Goal: Find specific page/section: Find specific page/section

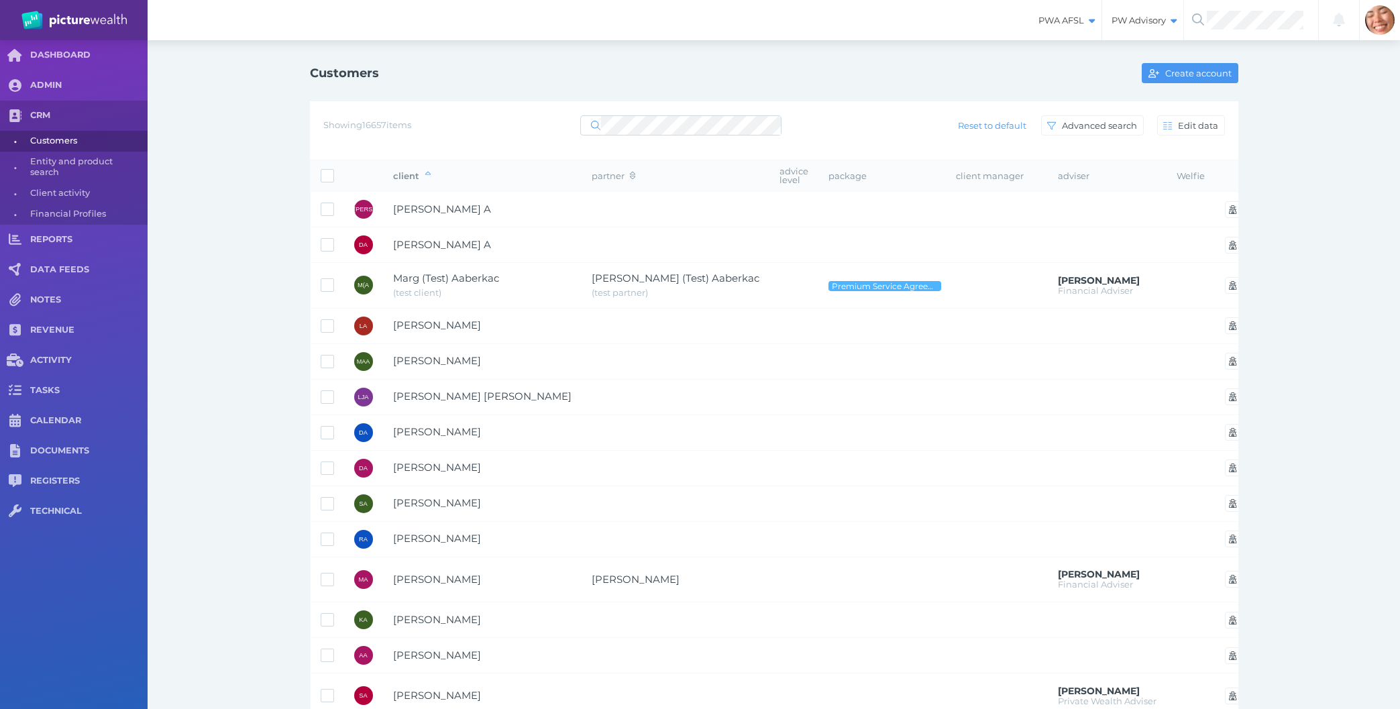
select select "25"
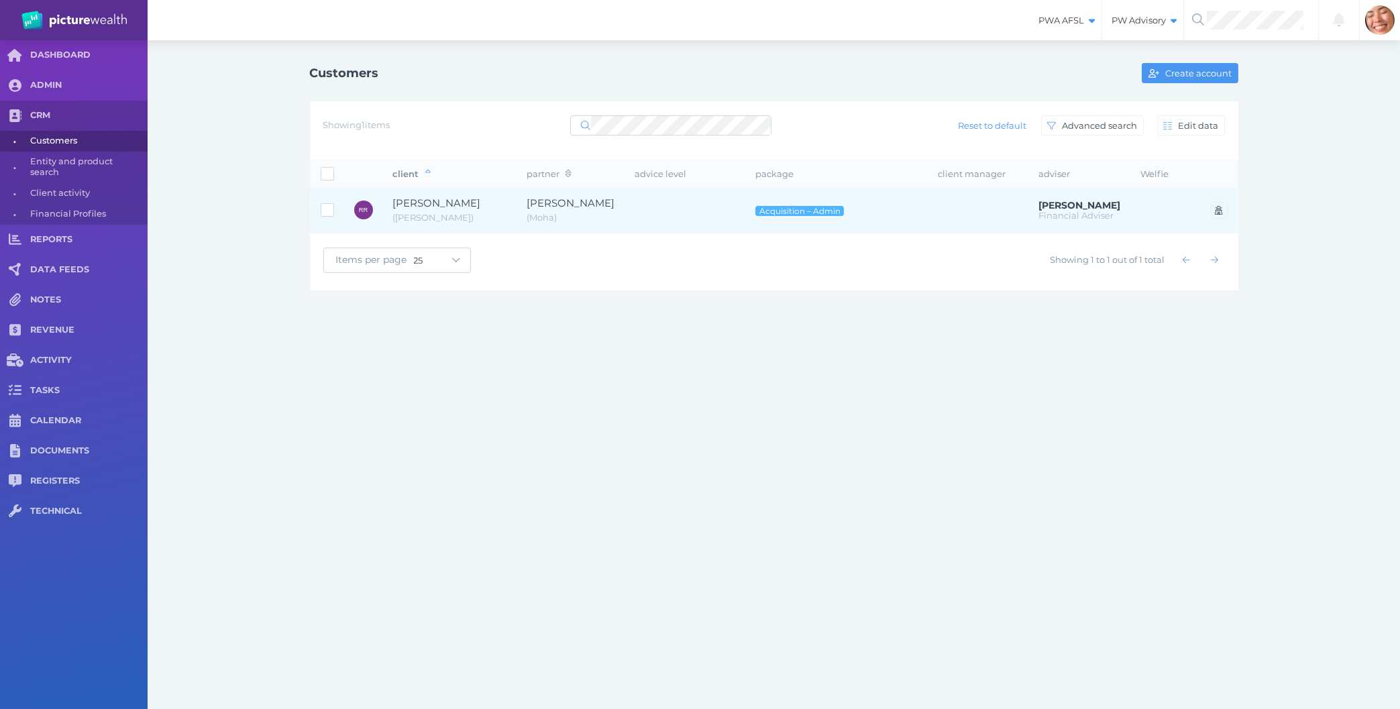
click at [640, 211] on td at bounding box center [685, 211] width 121 height 46
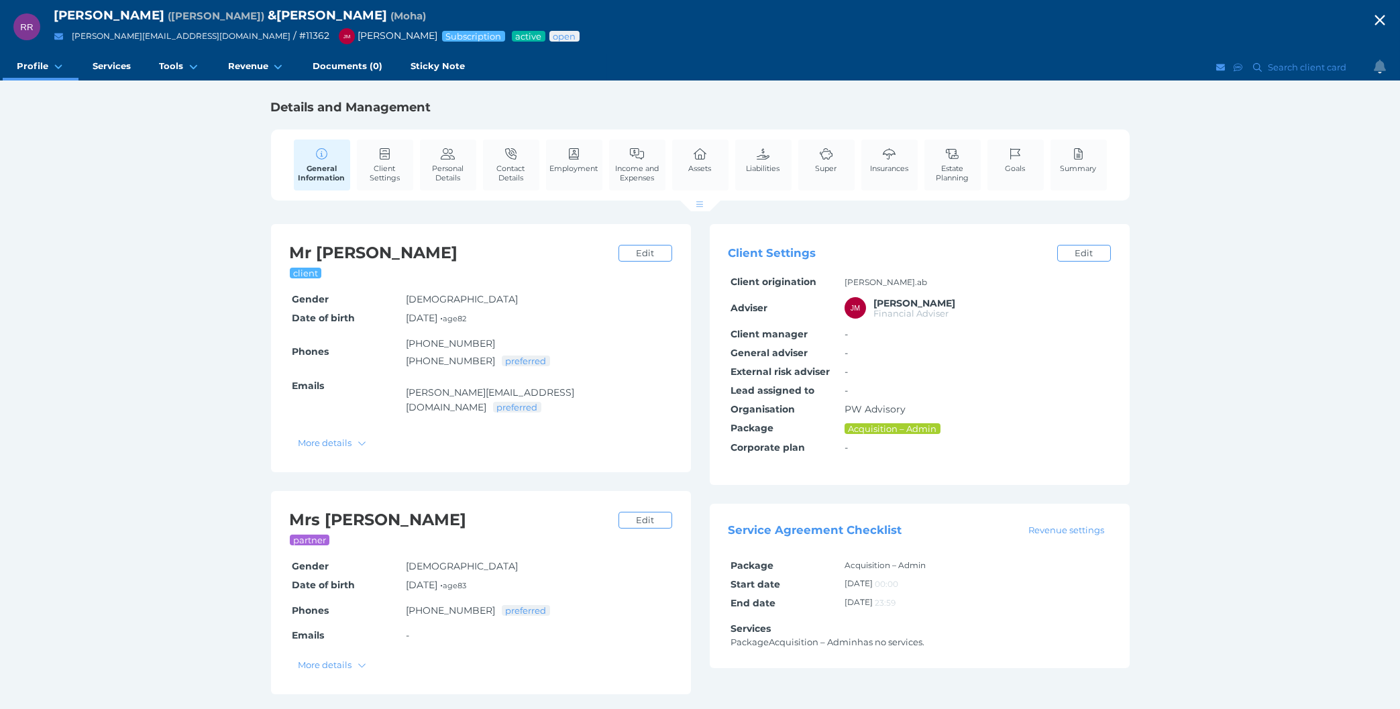
click at [1347, 417] on div "RR [PERSON_NAME] ( [PERSON_NAME] ) & [PERSON_NAME] ( Moha ) [PERSON_NAME][EMAIL…" at bounding box center [700, 354] width 1400 height 709
drag, startPoint x: 56, startPoint y: 13, endPoint x: 162, endPoint y: 13, distance: 106.0
click at [162, 13] on span "[PERSON_NAME]" at bounding box center [109, 14] width 111 height 15
copy span "[PERSON_NAME]"
click at [43, 251] on div "RR [PERSON_NAME] ( [PERSON_NAME] ) & [PERSON_NAME] ( Moha ) [PERSON_NAME][EMAIL…" at bounding box center [700, 354] width 1400 height 709
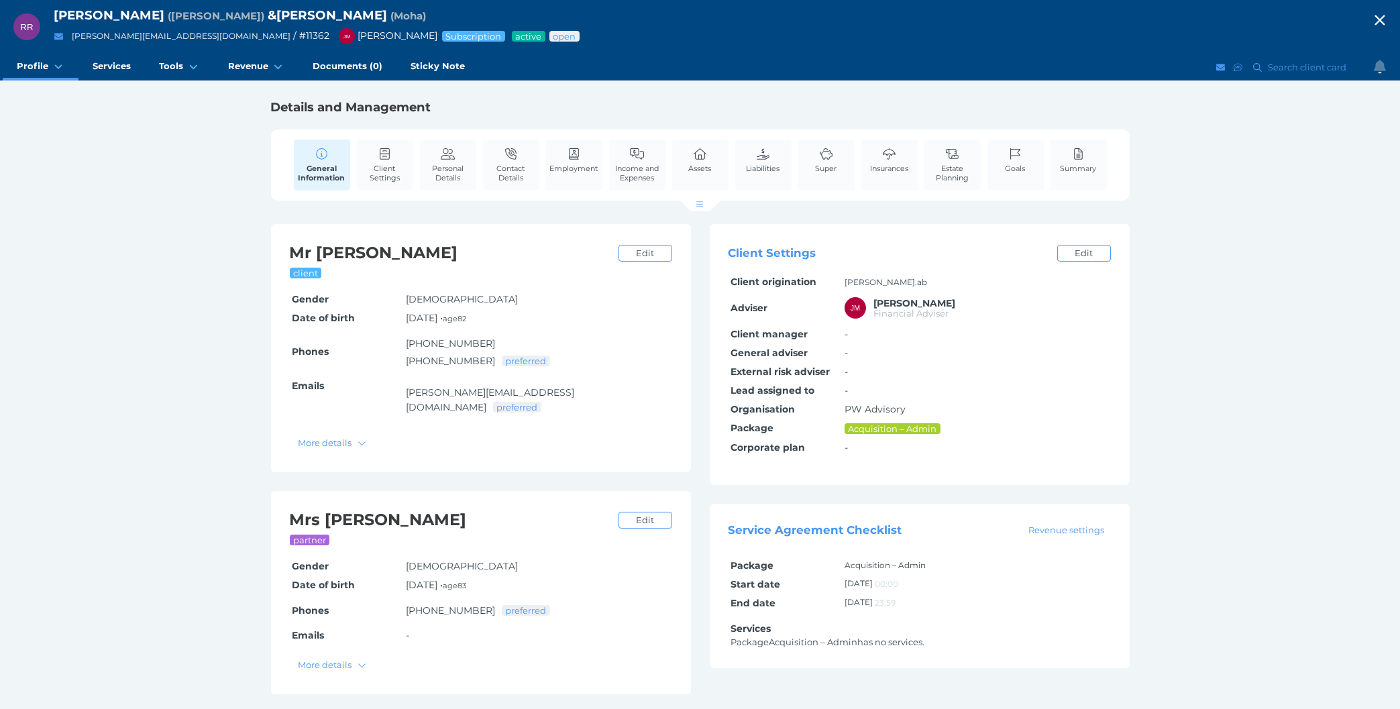
click at [1368, 25] on span "button" at bounding box center [1380, 21] width 40 height 18
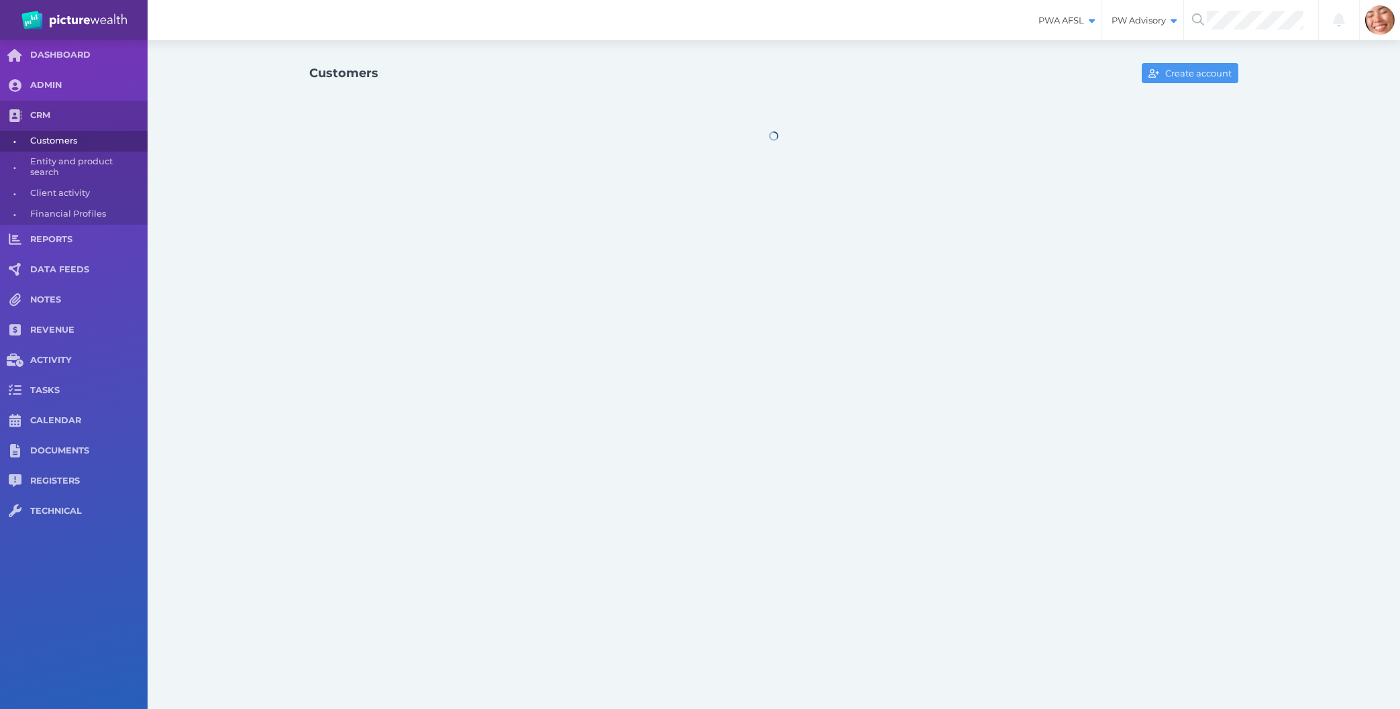
select select "25"
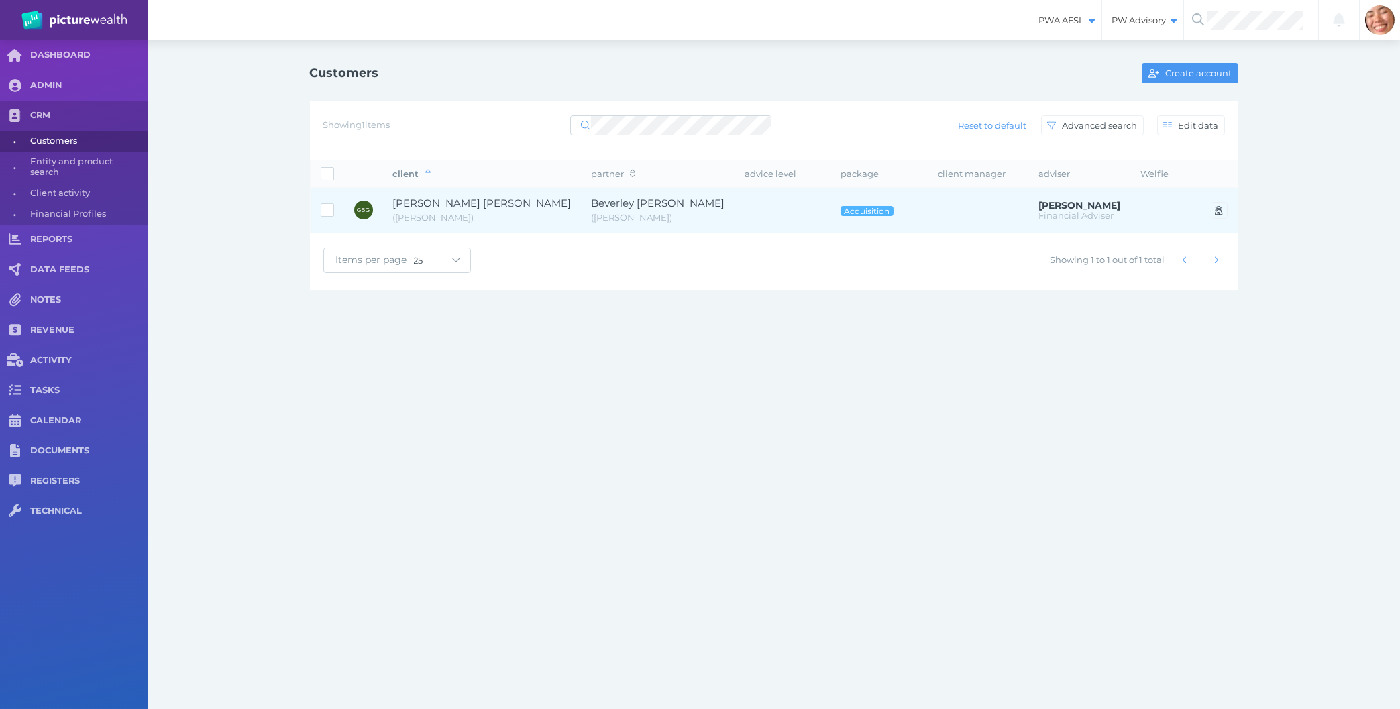
click at [619, 211] on span "Beverley [PERSON_NAME]" at bounding box center [658, 203] width 133 height 15
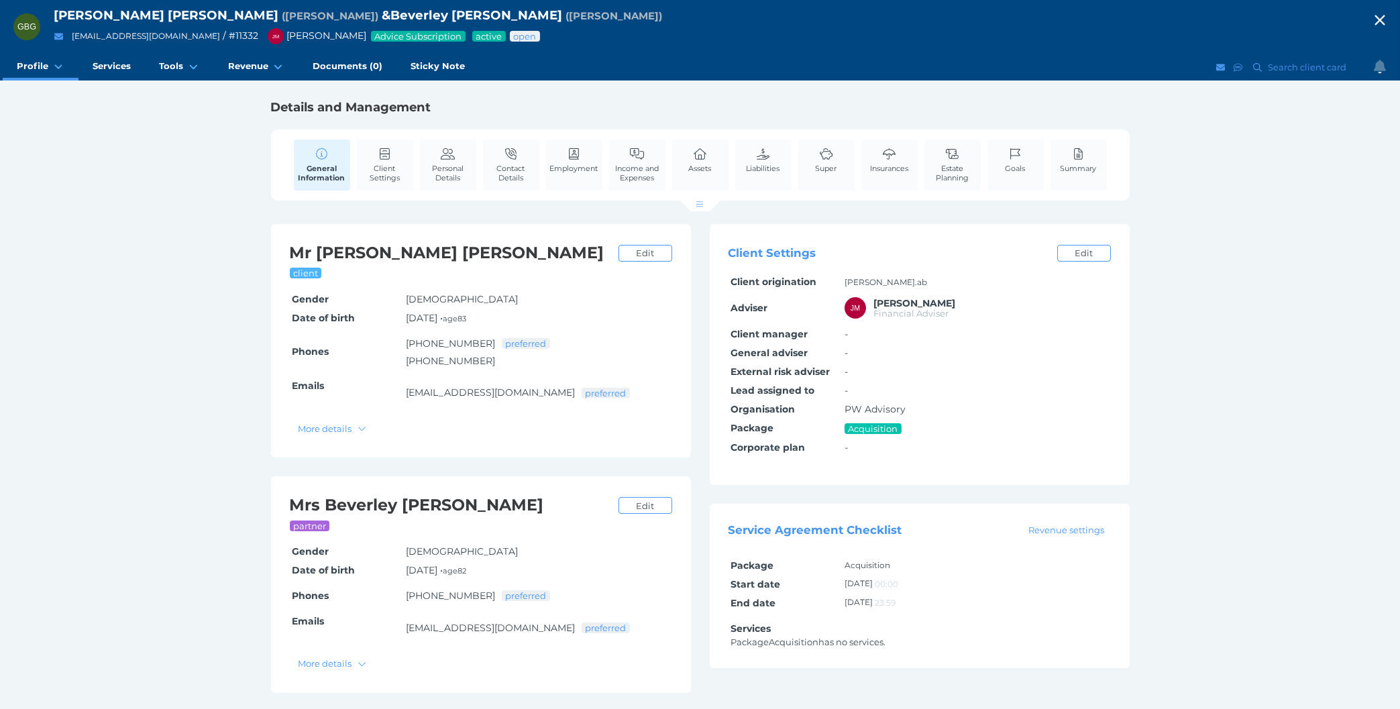
click at [223, 39] on span "/ # 11332" at bounding box center [241, 36] width 36 height 12
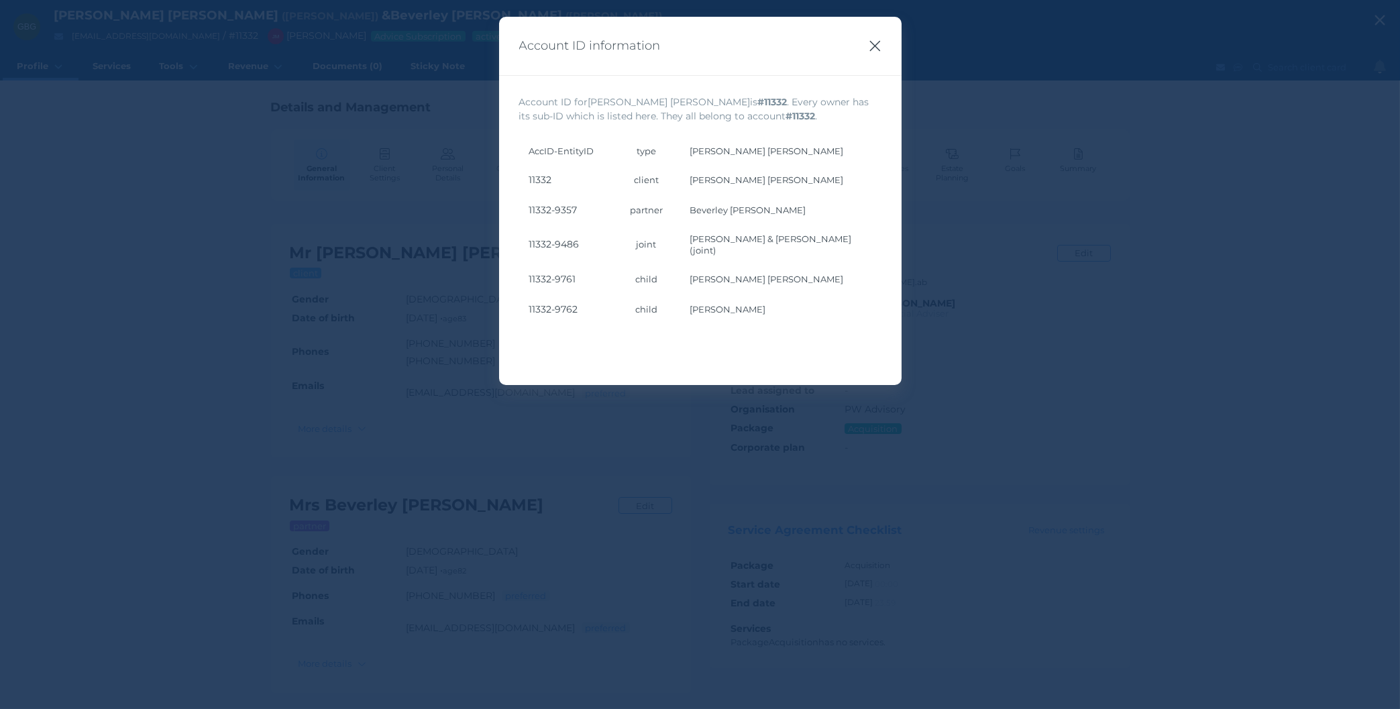
click at [874, 40] on icon "button" at bounding box center [875, 46] width 13 height 17
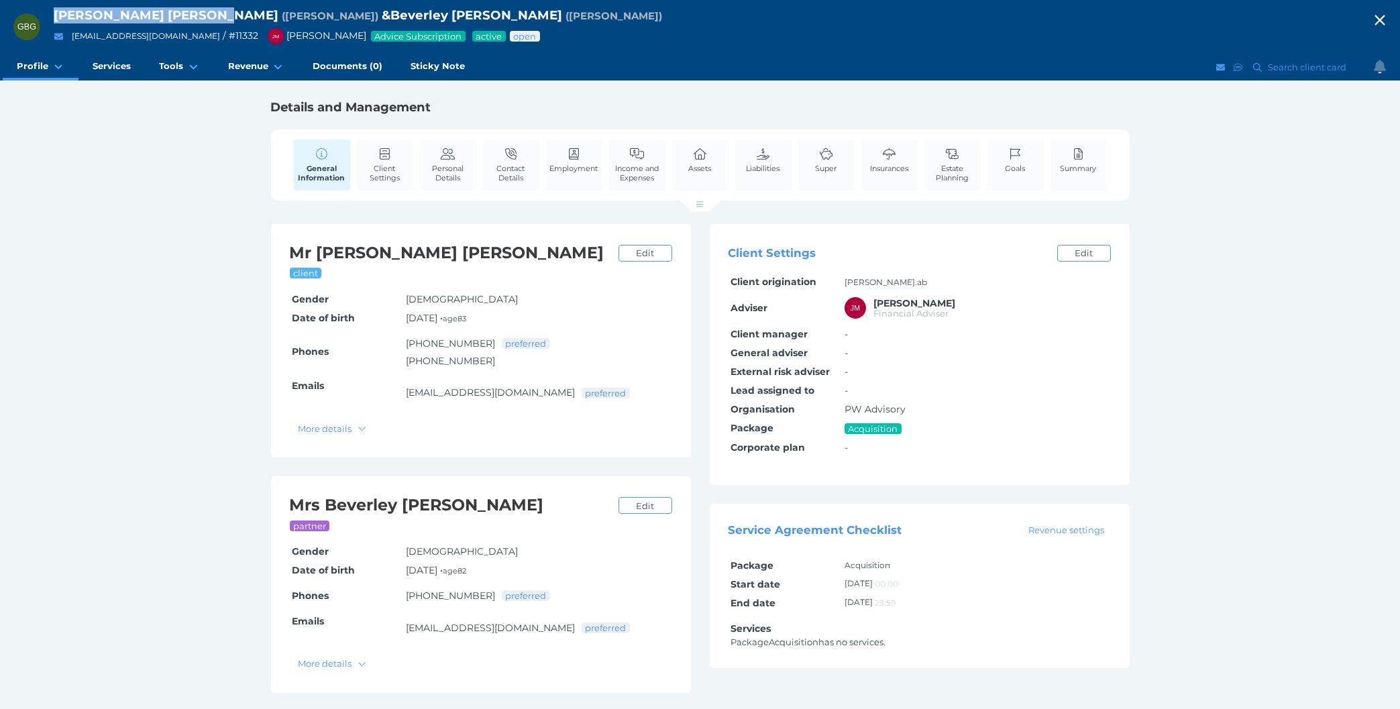
drag, startPoint x: 79, startPoint y: 17, endPoint x: 229, endPoint y: 15, distance: 149.6
click at [229, 15] on div "GBG [PERSON_NAME] [PERSON_NAME] ( [PERSON_NAME] ) & [PERSON_NAME] [PERSON_NAME]…" at bounding box center [700, 27] width 1400 height 54
copy div "[PERSON_NAME] [PERSON_NAME]"
click at [1312, 370] on div "GBG [PERSON_NAME] [PERSON_NAME] ( [PERSON_NAME] ) & Beverley [PERSON_NAME] ( [P…" at bounding box center [700, 354] width 1400 height 709
click at [1374, 17] on icon "button" at bounding box center [1380, 20] width 16 height 20
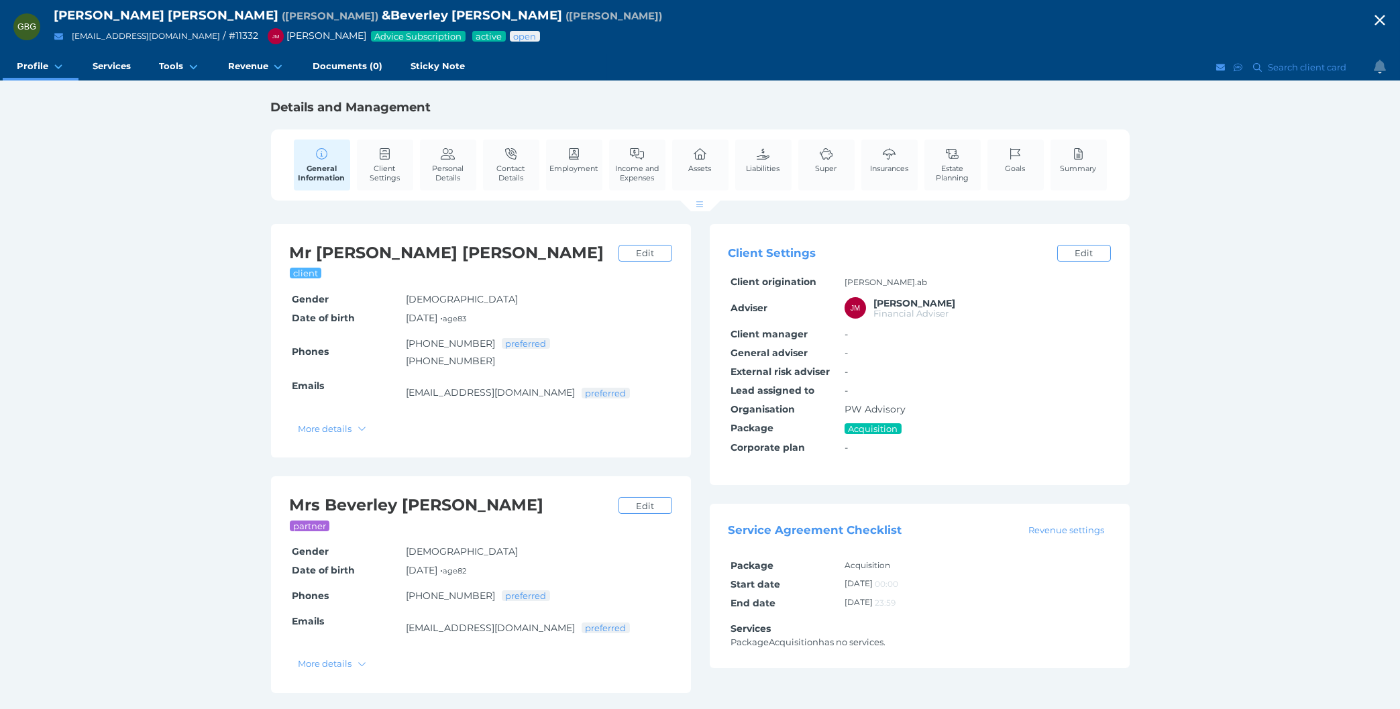
select select "25"
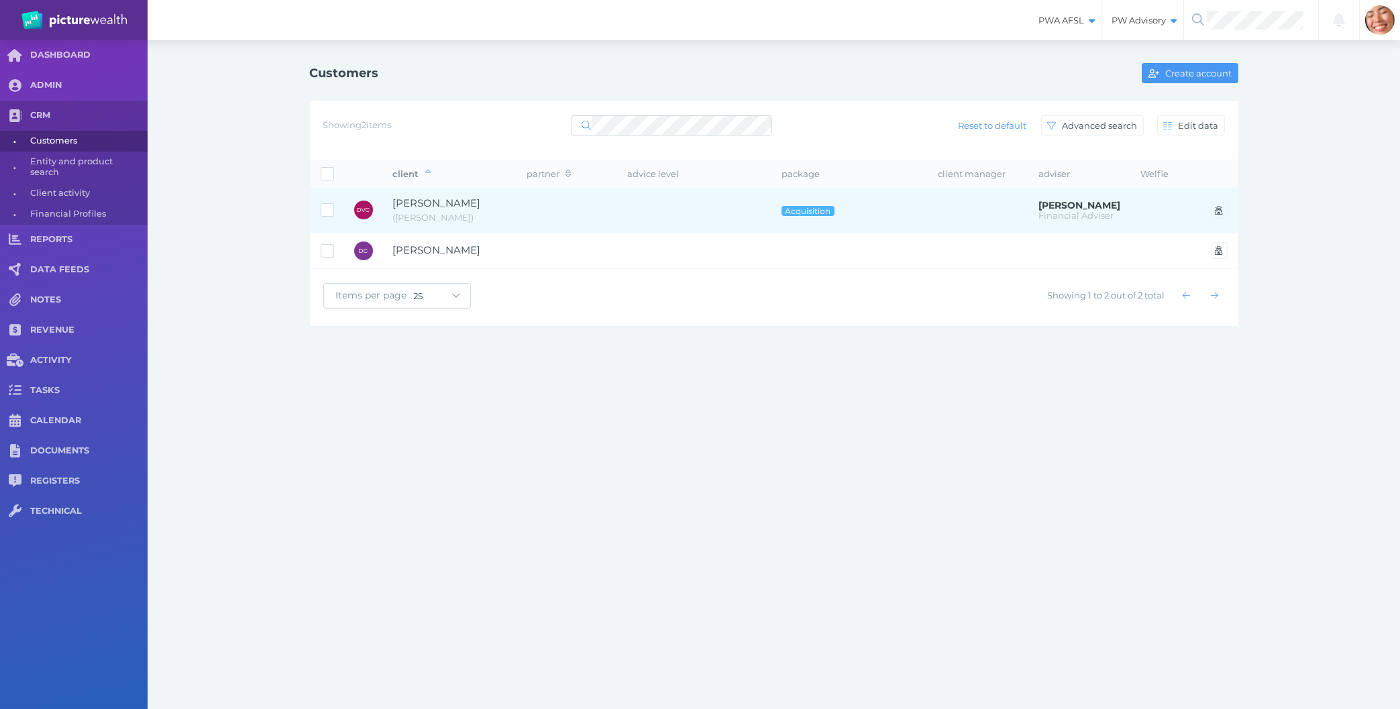
click at [493, 211] on span "[PERSON_NAME]" at bounding box center [450, 203] width 114 height 15
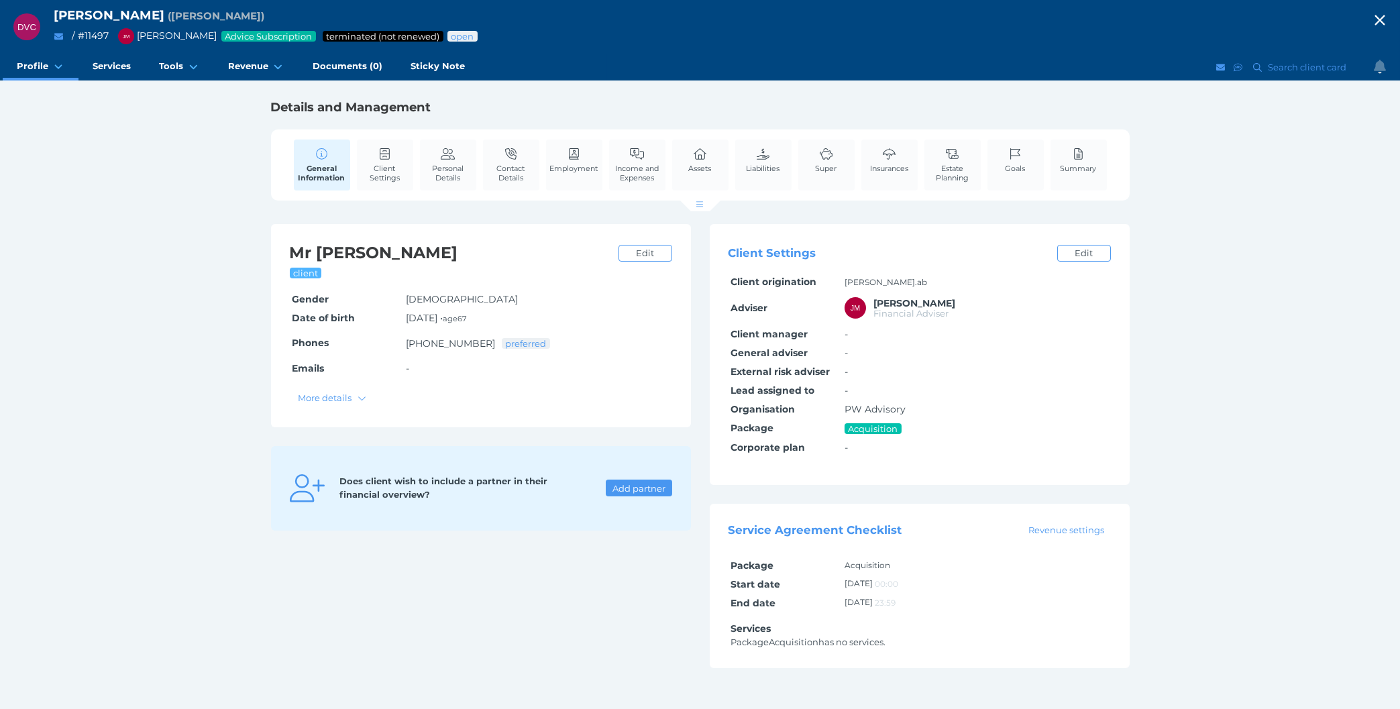
click at [93, 37] on span "/ # 11497" at bounding box center [90, 36] width 37 height 12
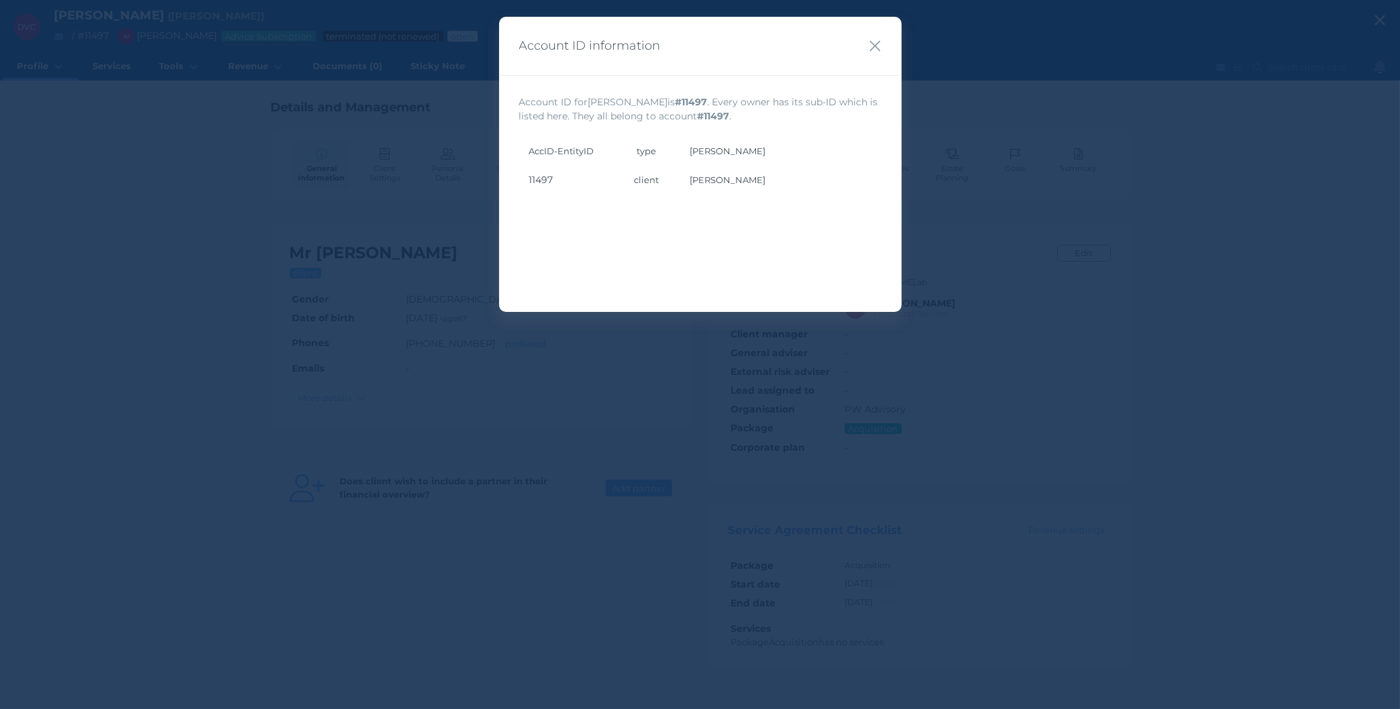
click at [93, 37] on div "Account ID information Account ID for [PERSON_NAME] is # 11497 . Every owner ha…" at bounding box center [700, 354] width 1400 height 709
click at [874, 46] on icon "button" at bounding box center [875, 46] width 13 height 17
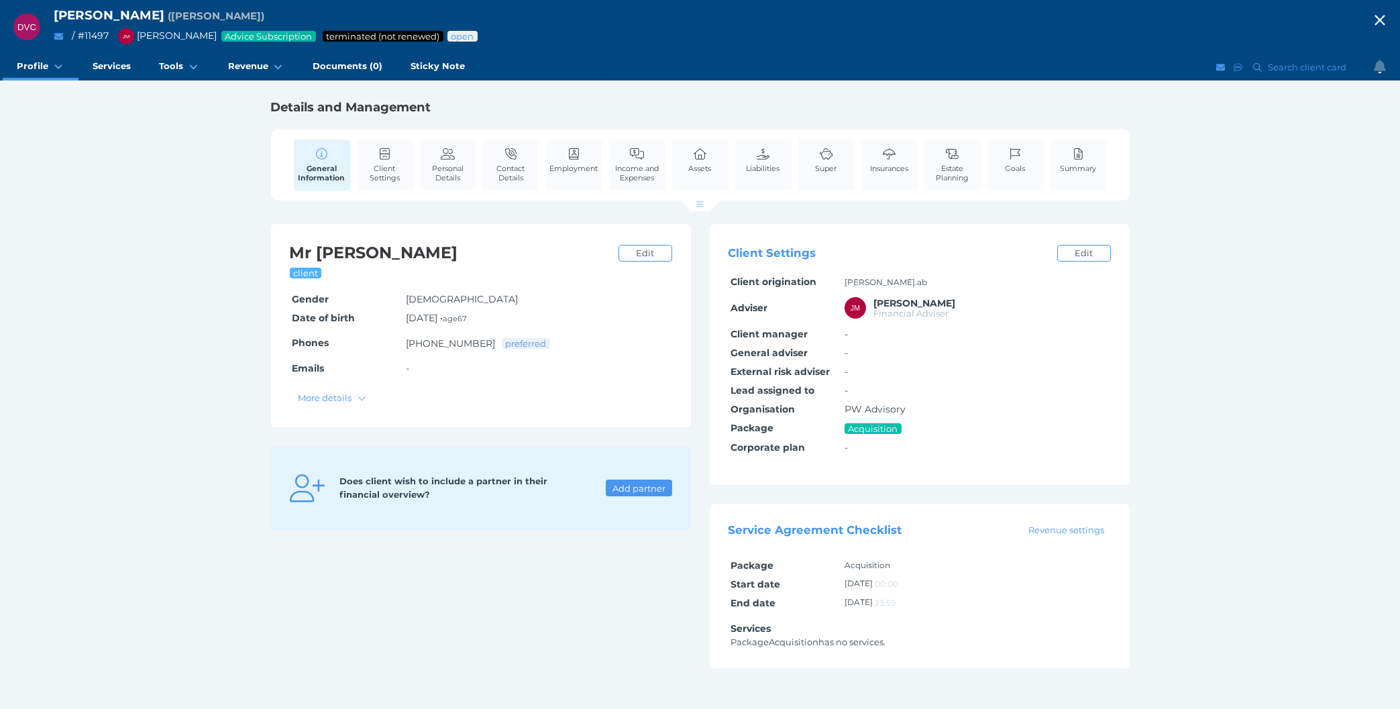
drag, startPoint x: 63, startPoint y: 13, endPoint x: 182, endPoint y: 19, distance: 119.6
click at [164, 19] on span "[PERSON_NAME]" at bounding box center [109, 14] width 111 height 15
copy span "[PERSON_NAME]"
click at [1373, 15] on icon "button" at bounding box center [1380, 20] width 16 height 20
select select "25"
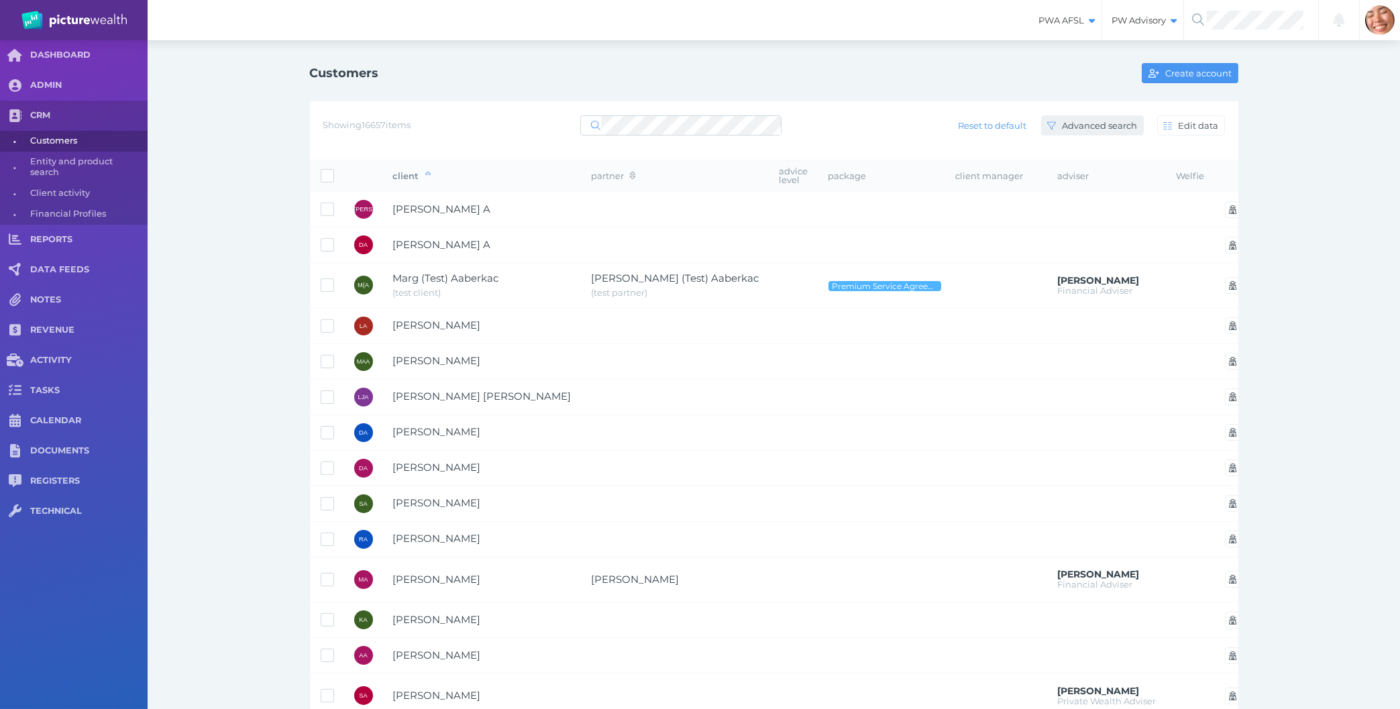
click at [1110, 134] on button "Advanced search" at bounding box center [1092, 125] width 103 height 20
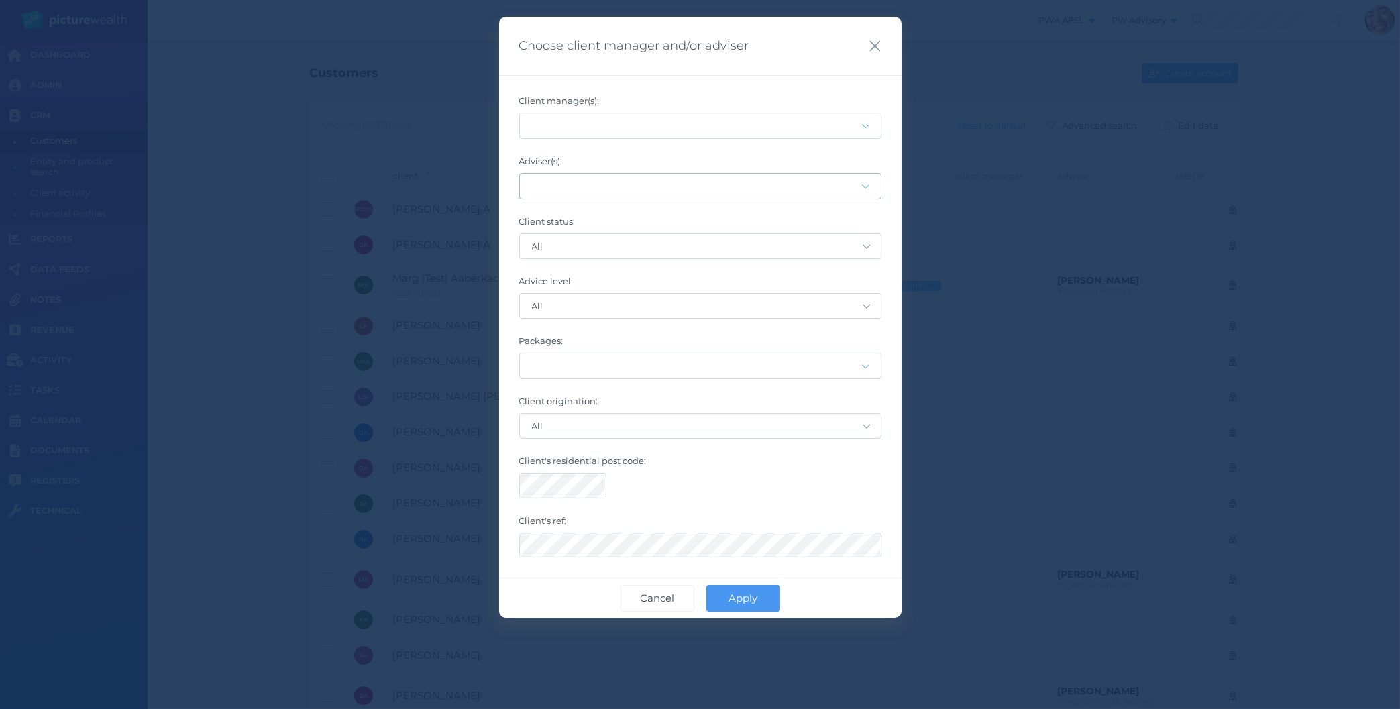
click at [567, 187] on div at bounding box center [690, 185] width 341 height 7
click at [869, 46] on div "Choose client manager and/or adviser" at bounding box center [700, 46] width 402 height 59
click at [879, 40] on icon "button" at bounding box center [875, 46] width 13 height 17
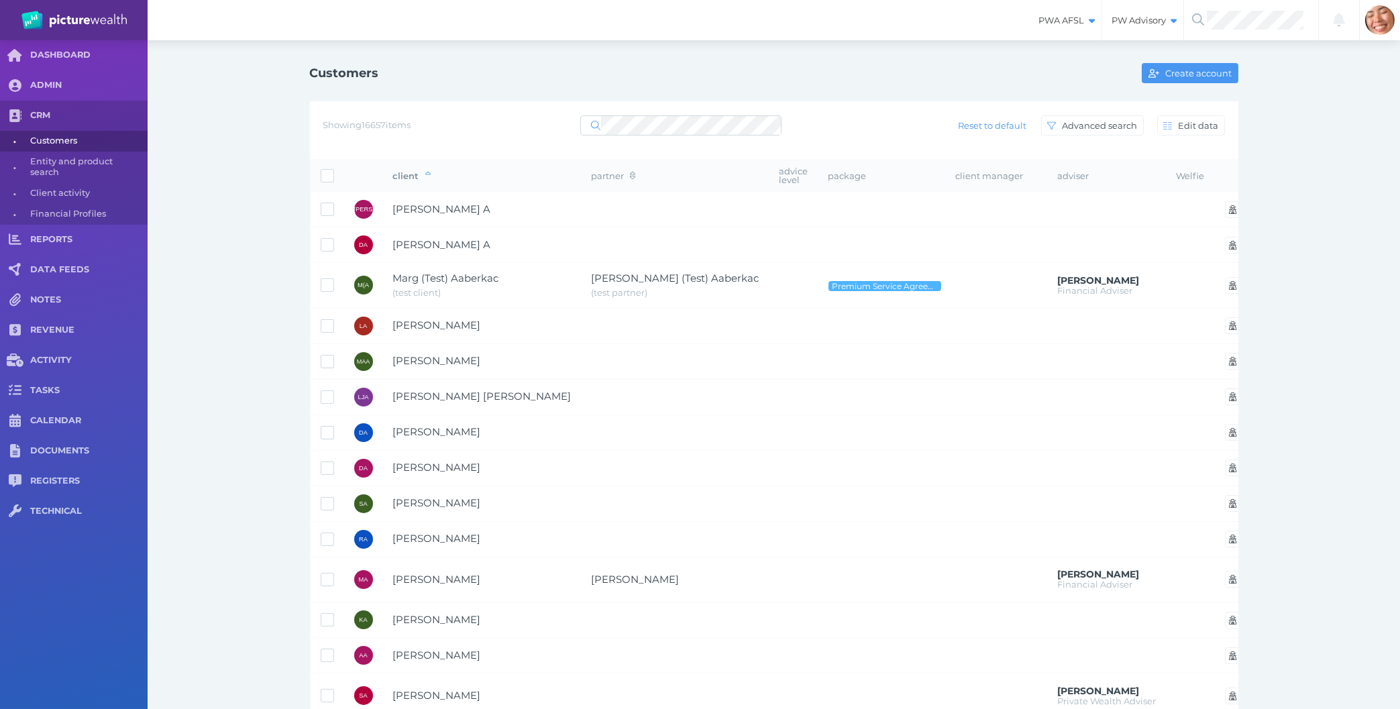
click at [230, 178] on div "Customers Create account Showing 16657 items Reset to default Advanced search E…" at bounding box center [774, 643] width 1252 height 1206
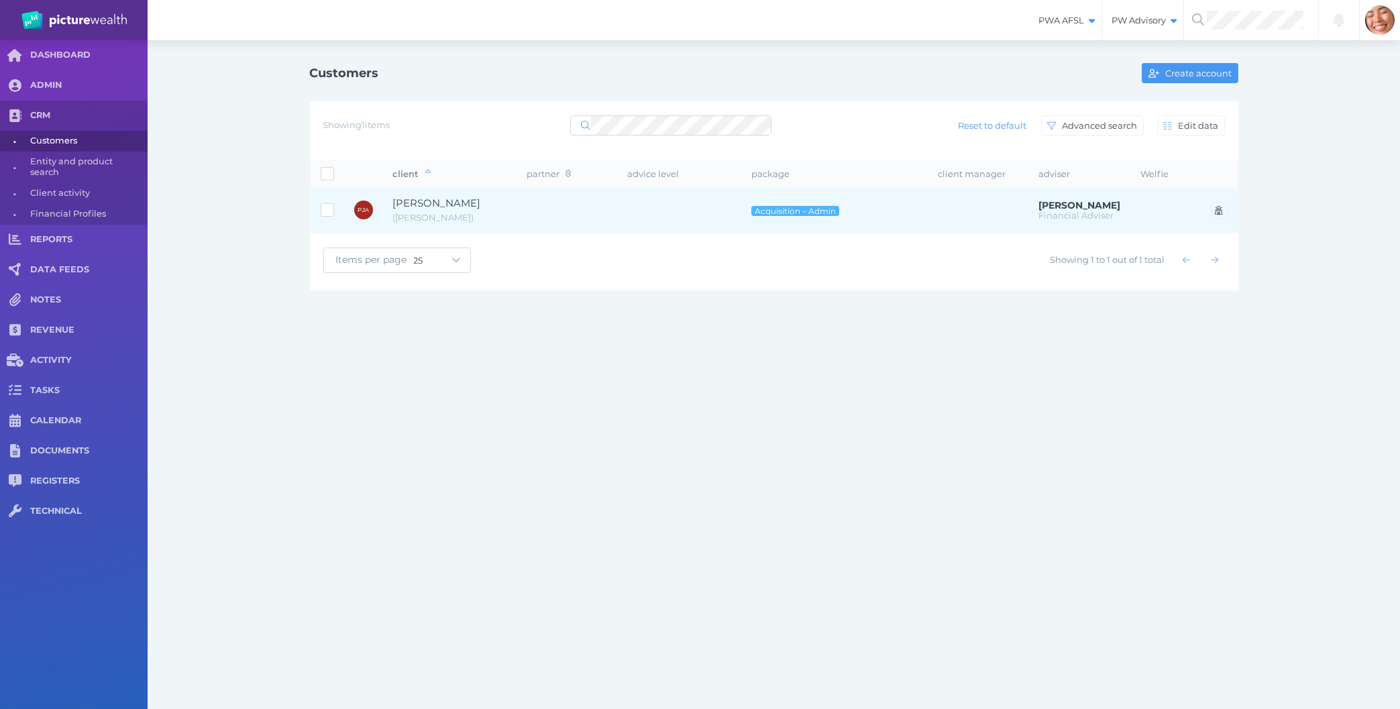
click at [554, 206] on td at bounding box center [567, 211] width 101 height 46
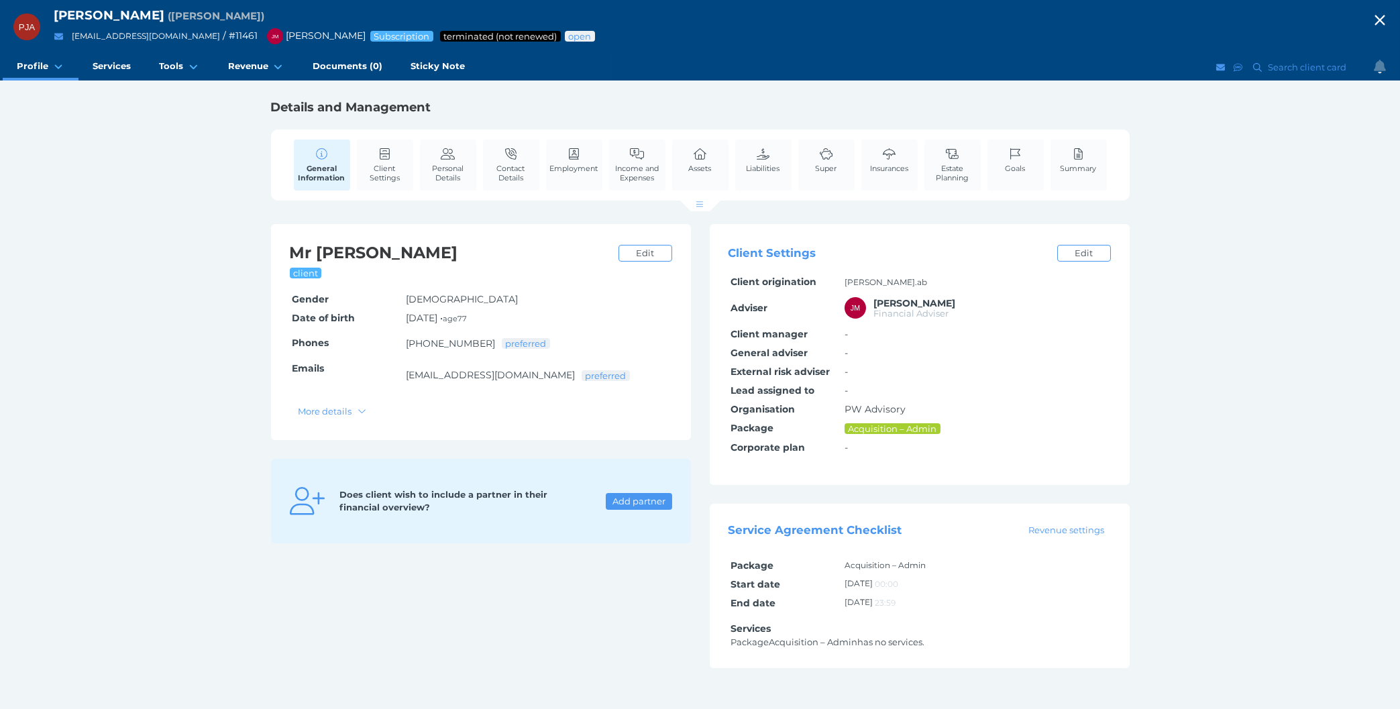
drag, startPoint x: 54, startPoint y: 11, endPoint x: 164, endPoint y: 12, distance: 110.7
click at [164, 12] on span "[PERSON_NAME]" at bounding box center [109, 14] width 111 height 15
copy span "[PERSON_NAME]"
click at [1383, 14] on icon "button" at bounding box center [1380, 20] width 16 height 20
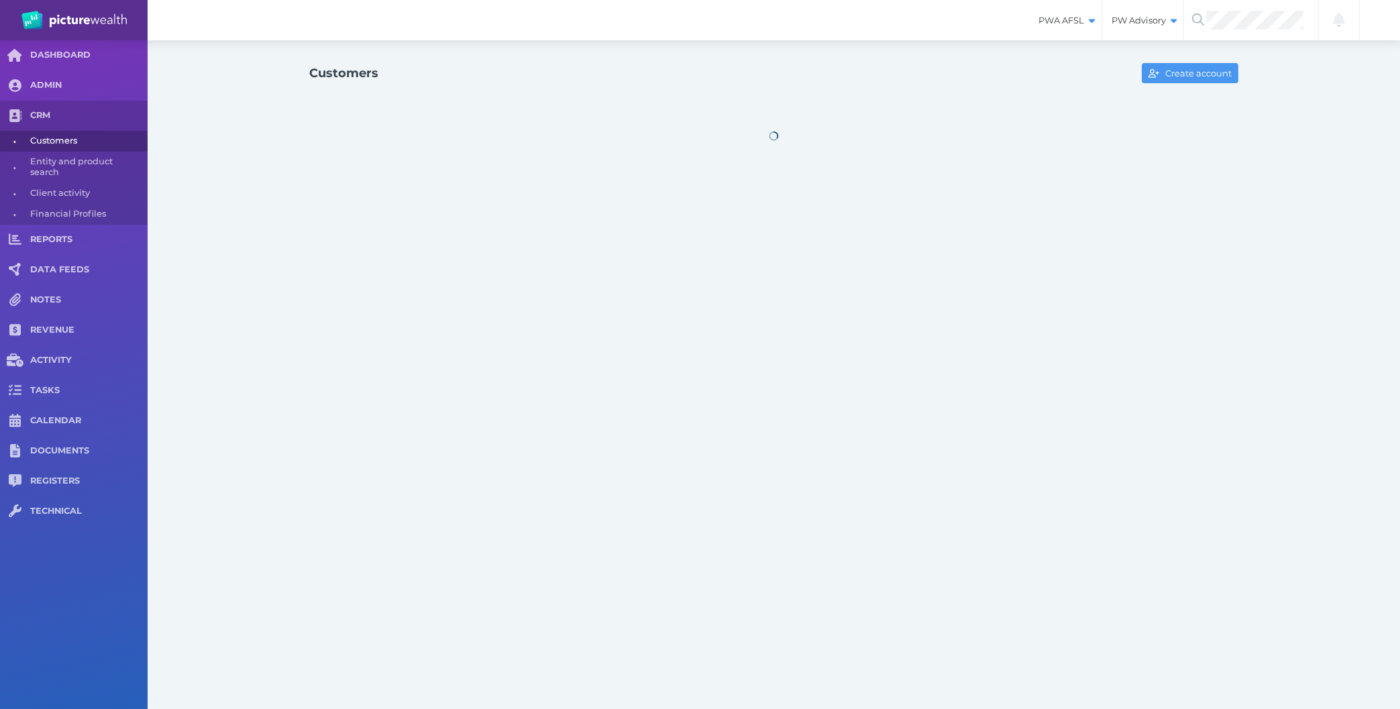
select select "25"
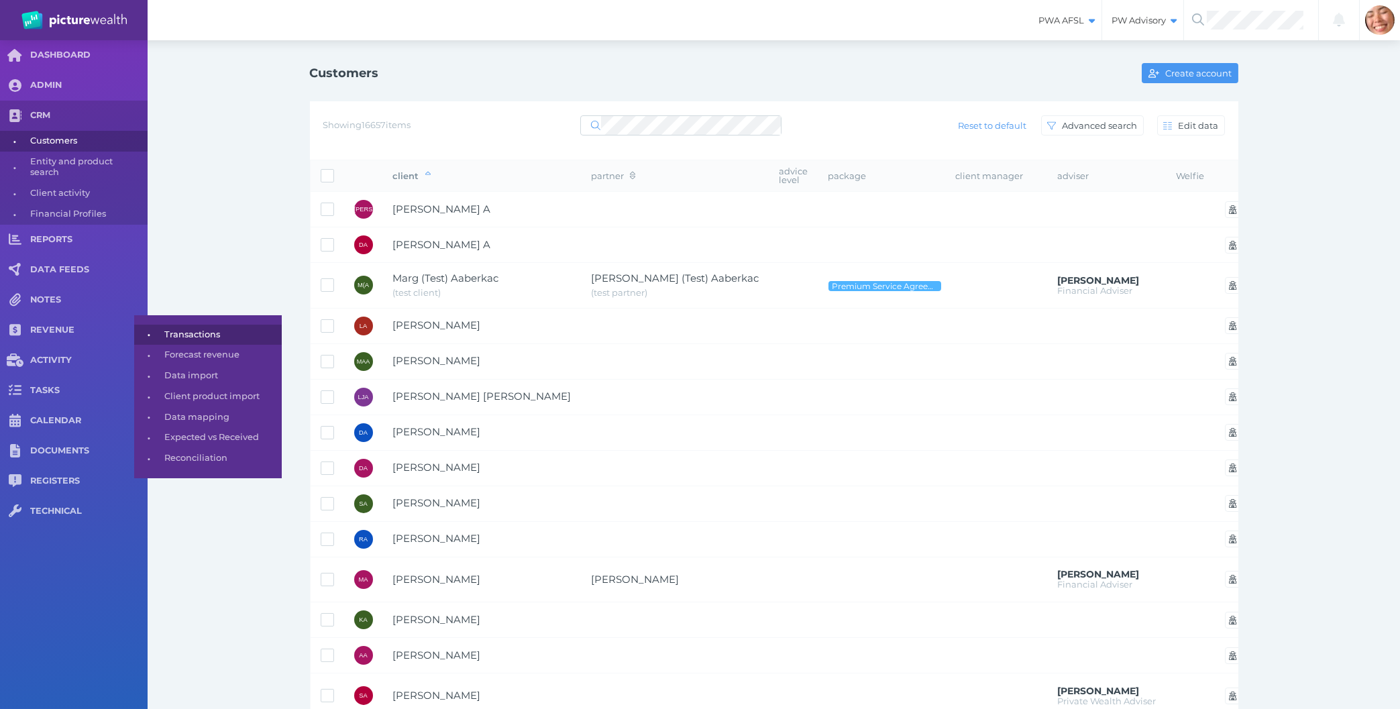
click at [207, 341] on span "Transactions" at bounding box center [220, 335] width 113 height 21
select select "25"
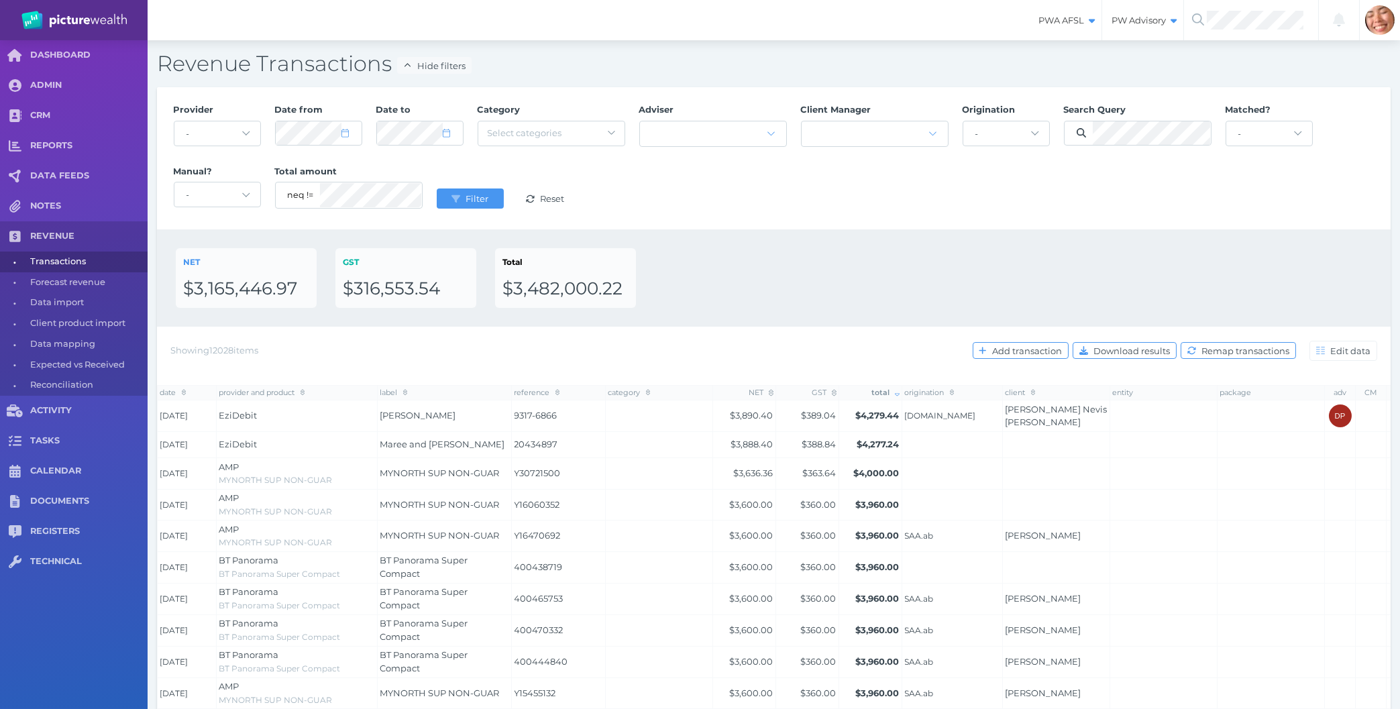
click at [733, 286] on div "NET $3,165,446.97 GST $316,553.54 Total $3,482,000.22" at bounding box center [774, 278] width 1196 height 60
click at [437, 189] on button "Filter" at bounding box center [470, 199] width 67 height 20
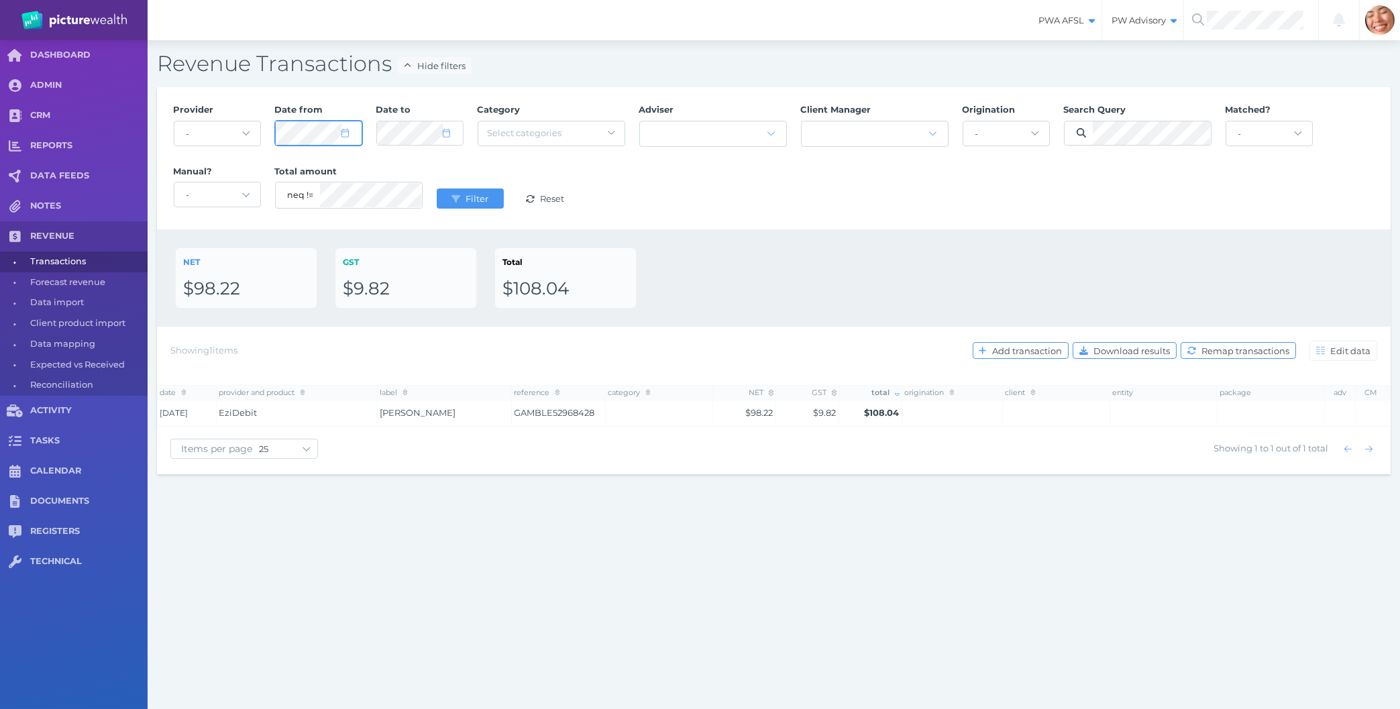
select select "7"
select select "2025"
click at [437, 189] on button "Filter" at bounding box center [470, 199] width 67 height 20
click at [460, 203] on span "submit" at bounding box center [453, 198] width 17 height 11
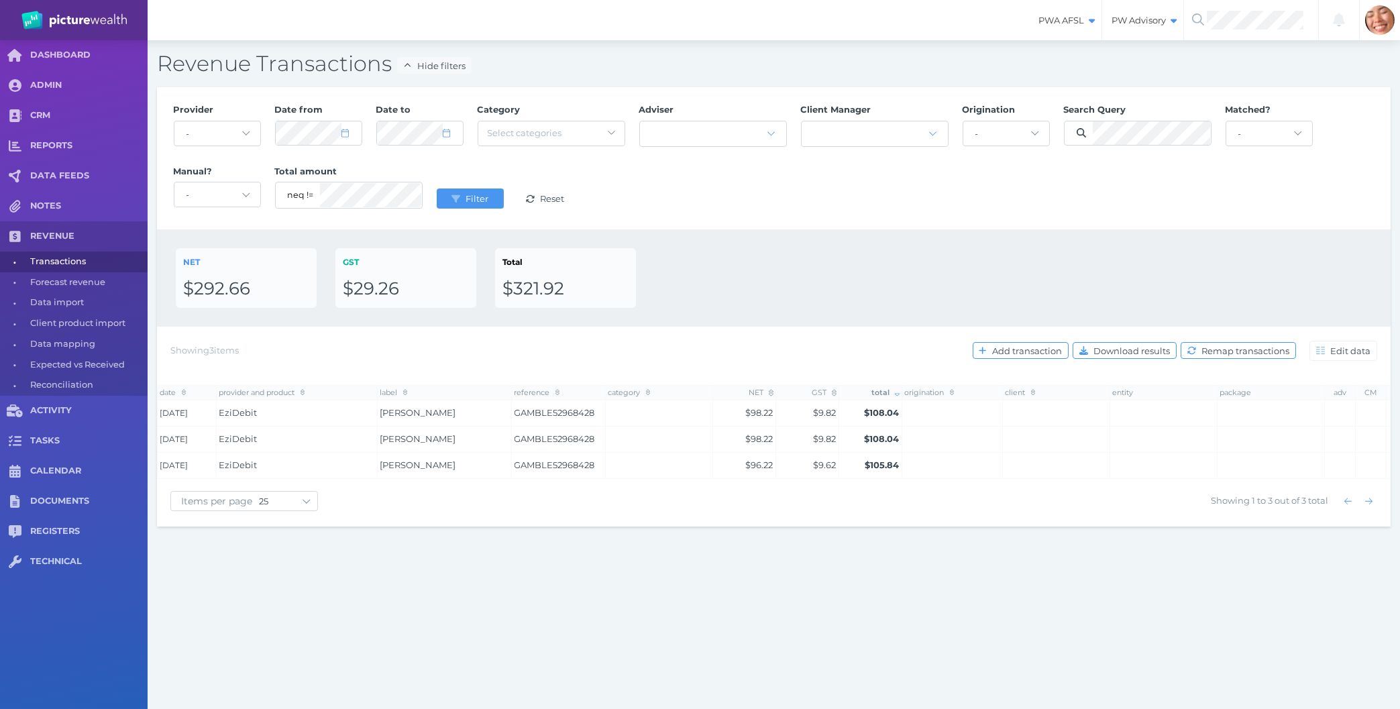
click at [789, 240] on div "NET $292.66 GST $29.26 Total $321.92" at bounding box center [774, 277] width 1234 height 97
click at [1209, 211] on div "Provider - Acuity Fee Revenue Acuity Trustee Advocate Private Wealth Pty Ltd AI…" at bounding box center [773, 158] width 1215 height 123
select select "8"
select select "2025"
click at [437, 189] on button "Filter" at bounding box center [470, 199] width 67 height 20
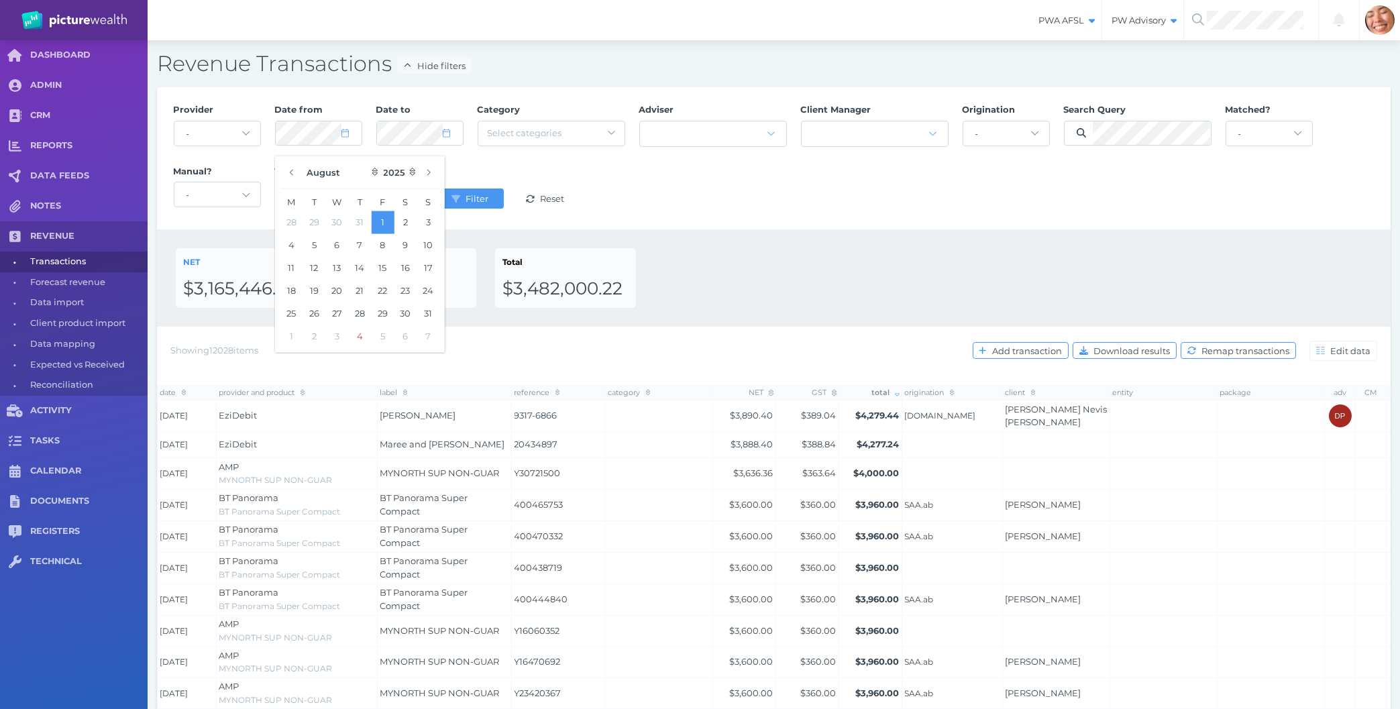
click at [880, 289] on div "NET $3,165,446.97 GST $316,553.54 Total $3,482,000.22" at bounding box center [774, 278] width 1196 height 60
click at [1010, 266] on div "NET $3,165,446.97 GST $316,553.54 Total $3,482,000.22" at bounding box center [774, 278] width 1196 height 60
select select "7"
select select "2025"
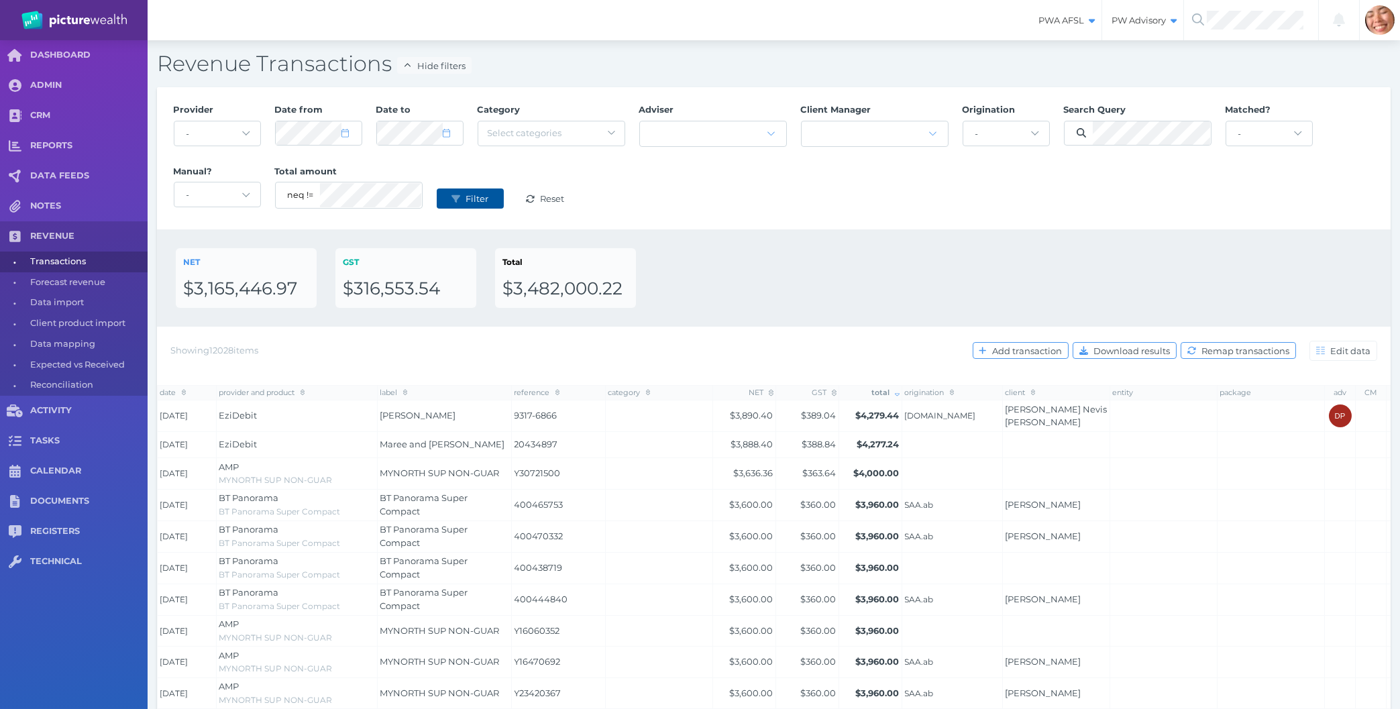
click at [477, 201] on span "Filter" at bounding box center [479, 198] width 32 height 11
click at [1004, 211] on div "Provider - Acuity Fee Revenue Acuity Trustee Advocate Private Wealth Pty Ltd AI…" at bounding box center [773, 158] width 1215 height 123
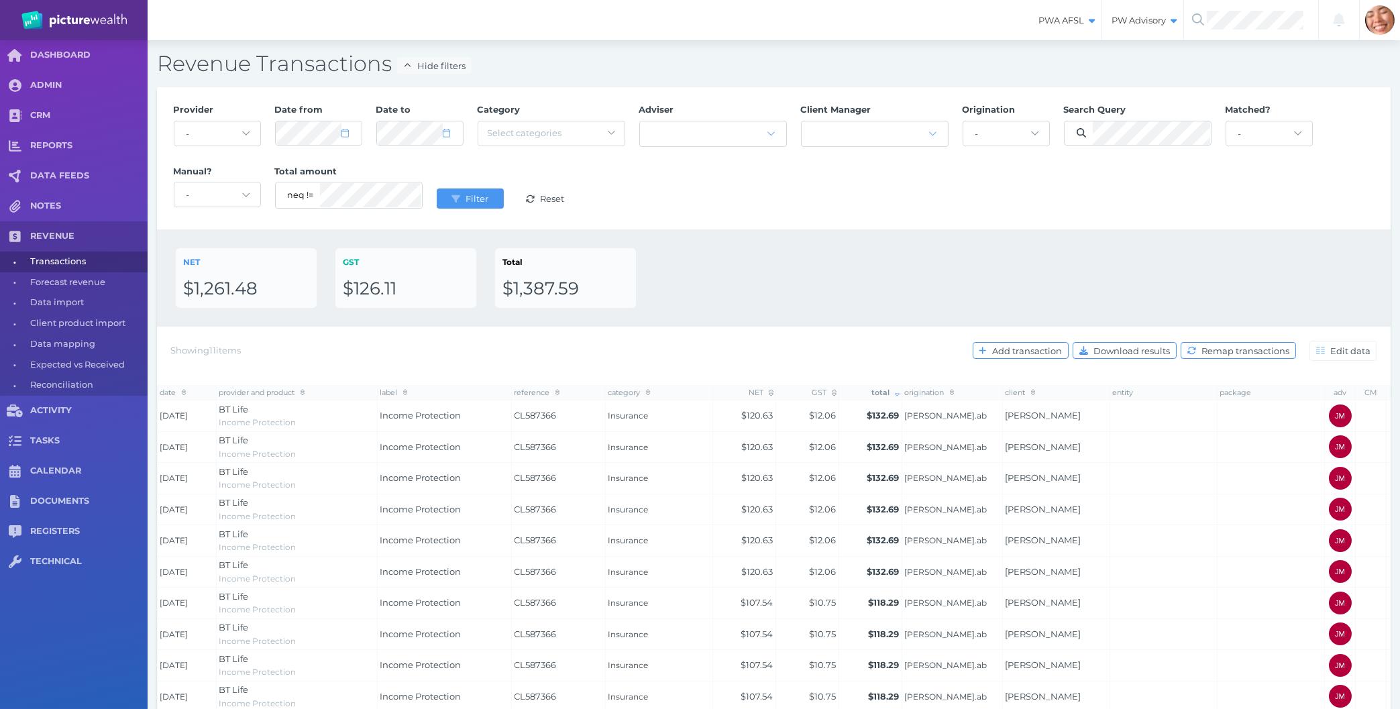
click at [443, 211] on div "Filter Reset" at bounding box center [507, 199] width 156 height 42
click at [449, 201] on span "submit" at bounding box center [453, 198] width 17 height 11
click at [719, 274] on div "NET $1,261.48 GST $126.11 Total $1,387.59" at bounding box center [774, 278] width 1196 height 60
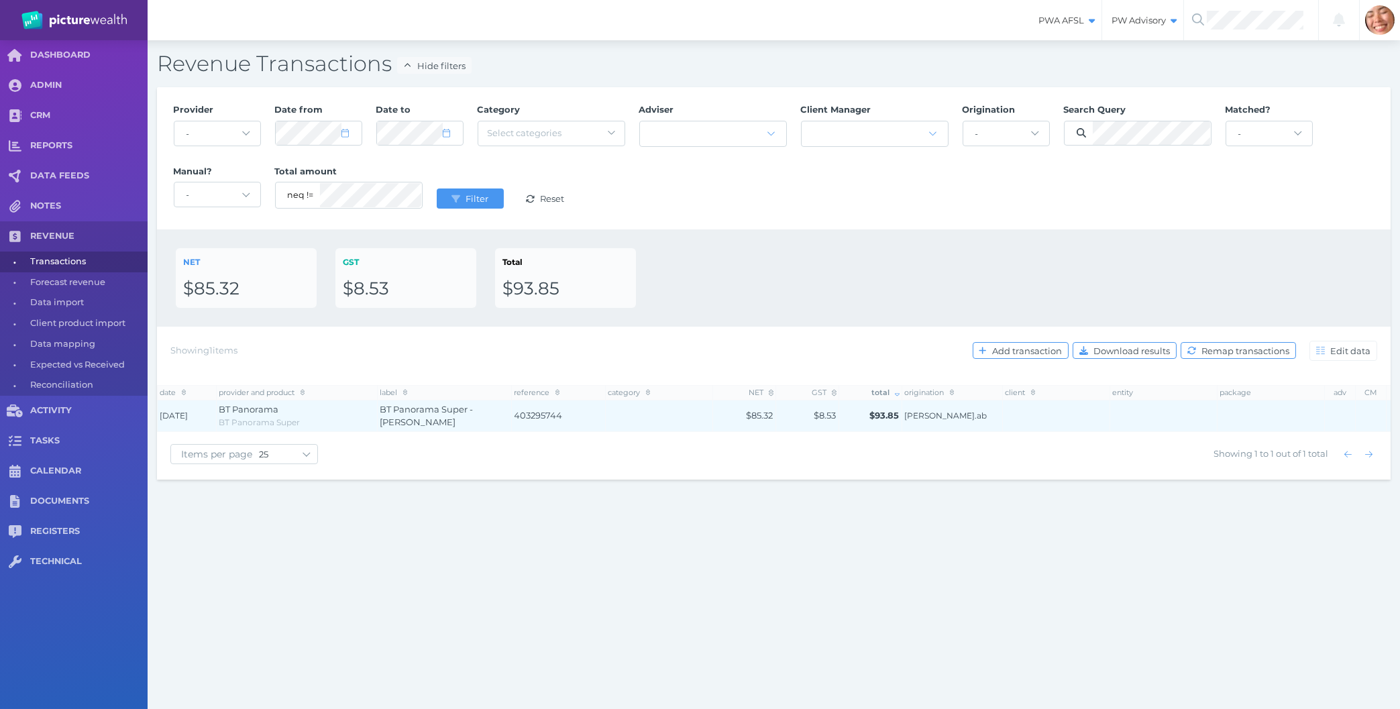
click at [654, 417] on td at bounding box center [659, 416] width 107 height 32
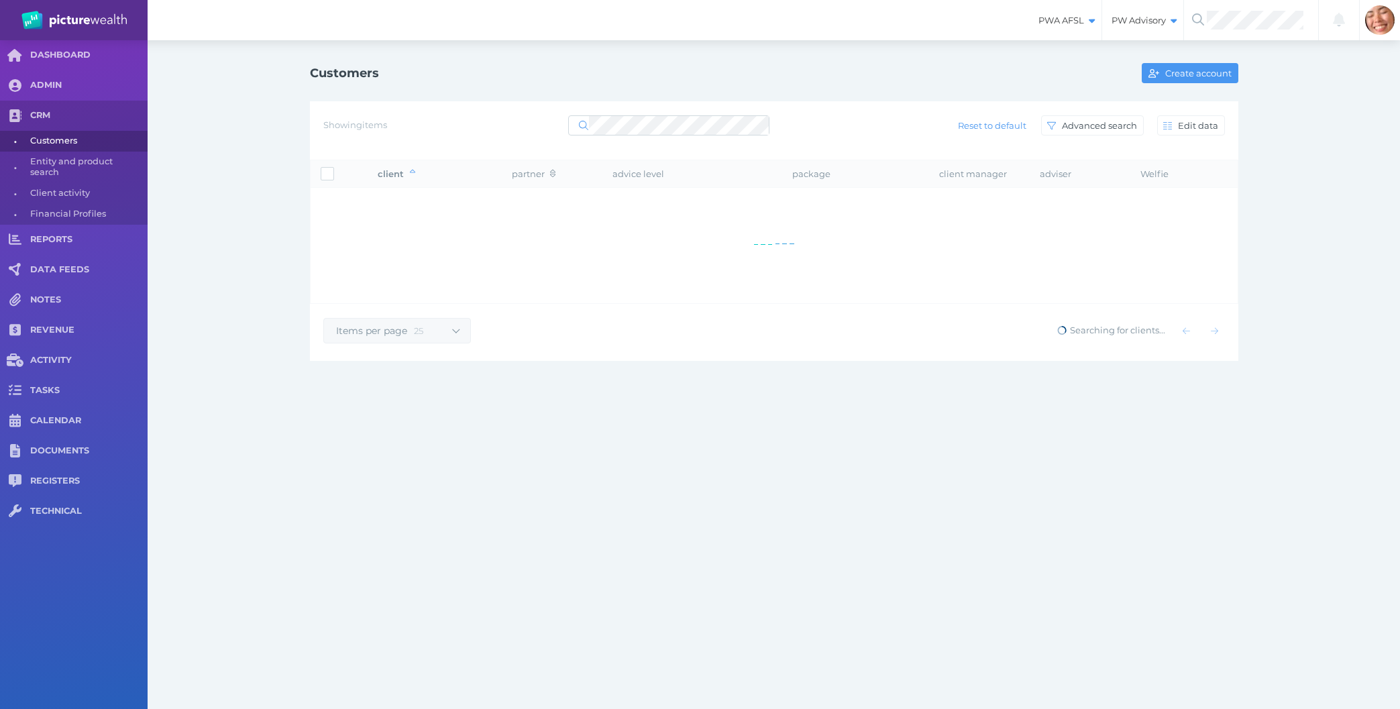
select select "25"
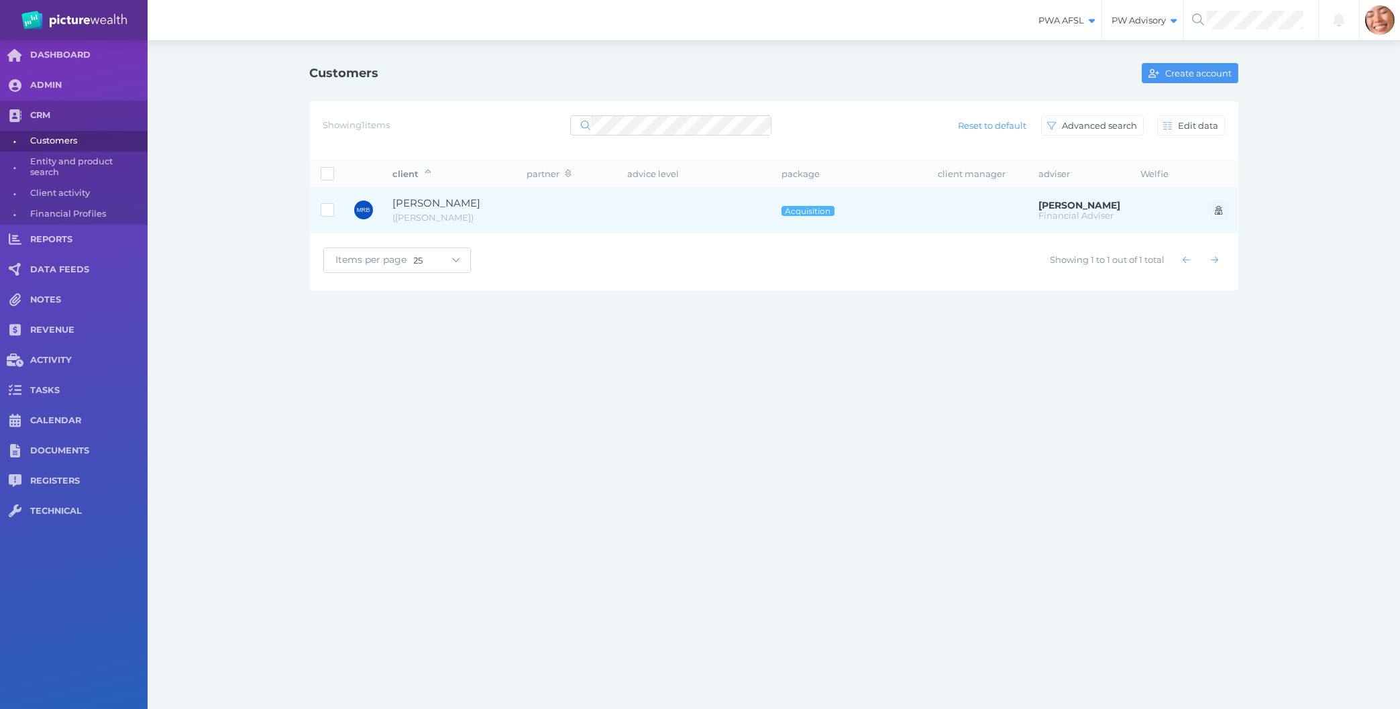
click at [589, 205] on td at bounding box center [567, 211] width 101 height 46
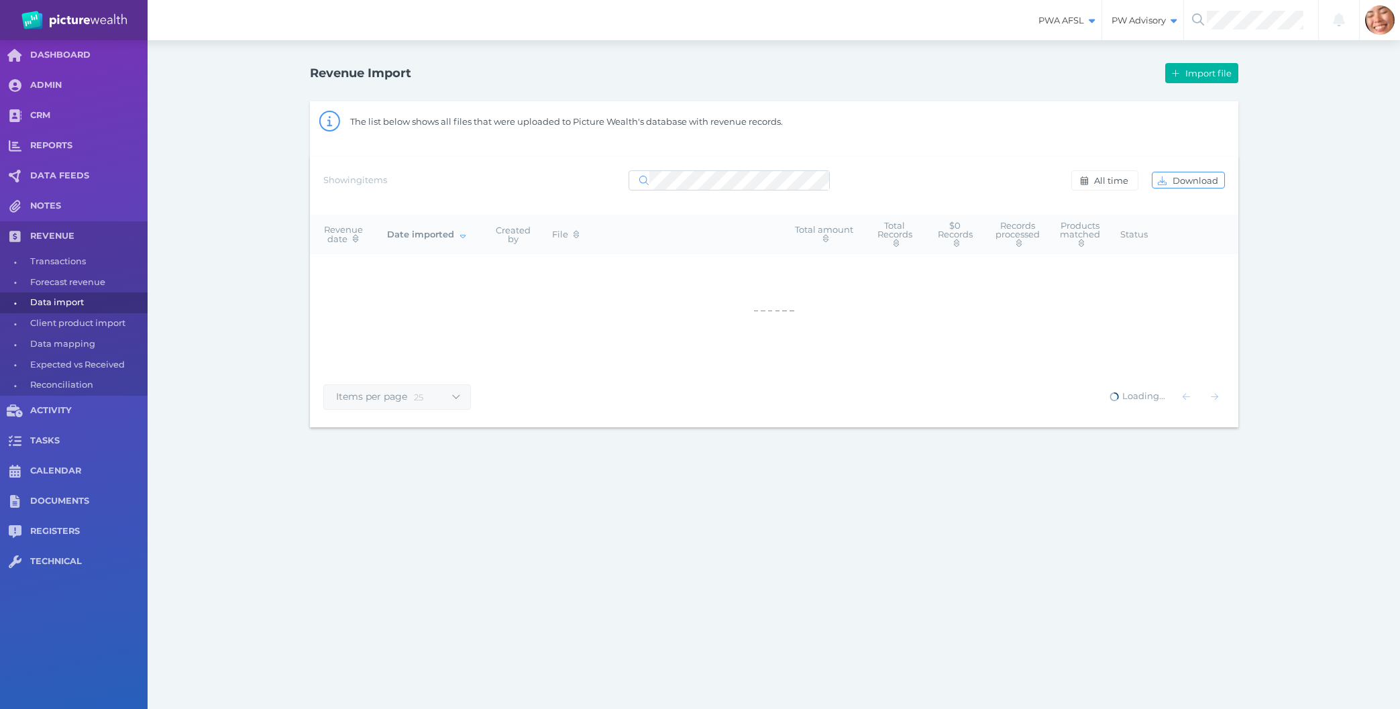
select select "25"
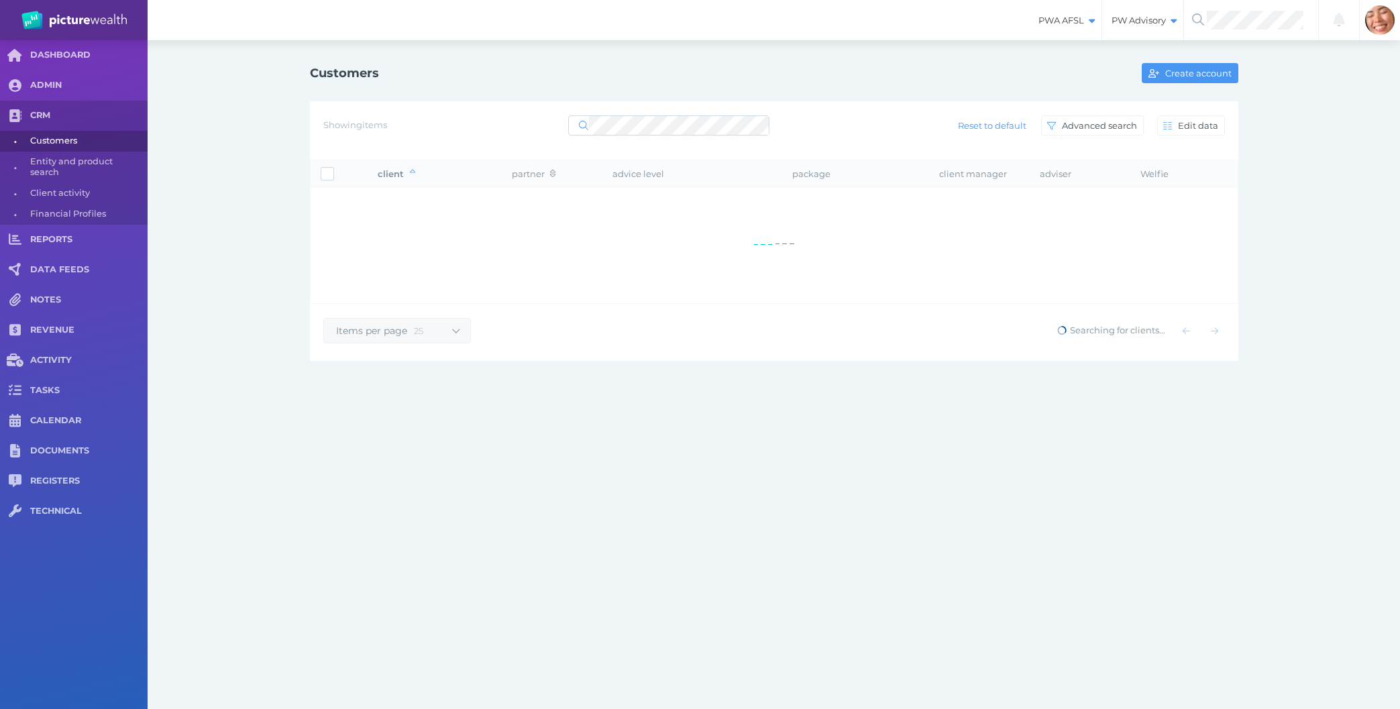
select select "25"
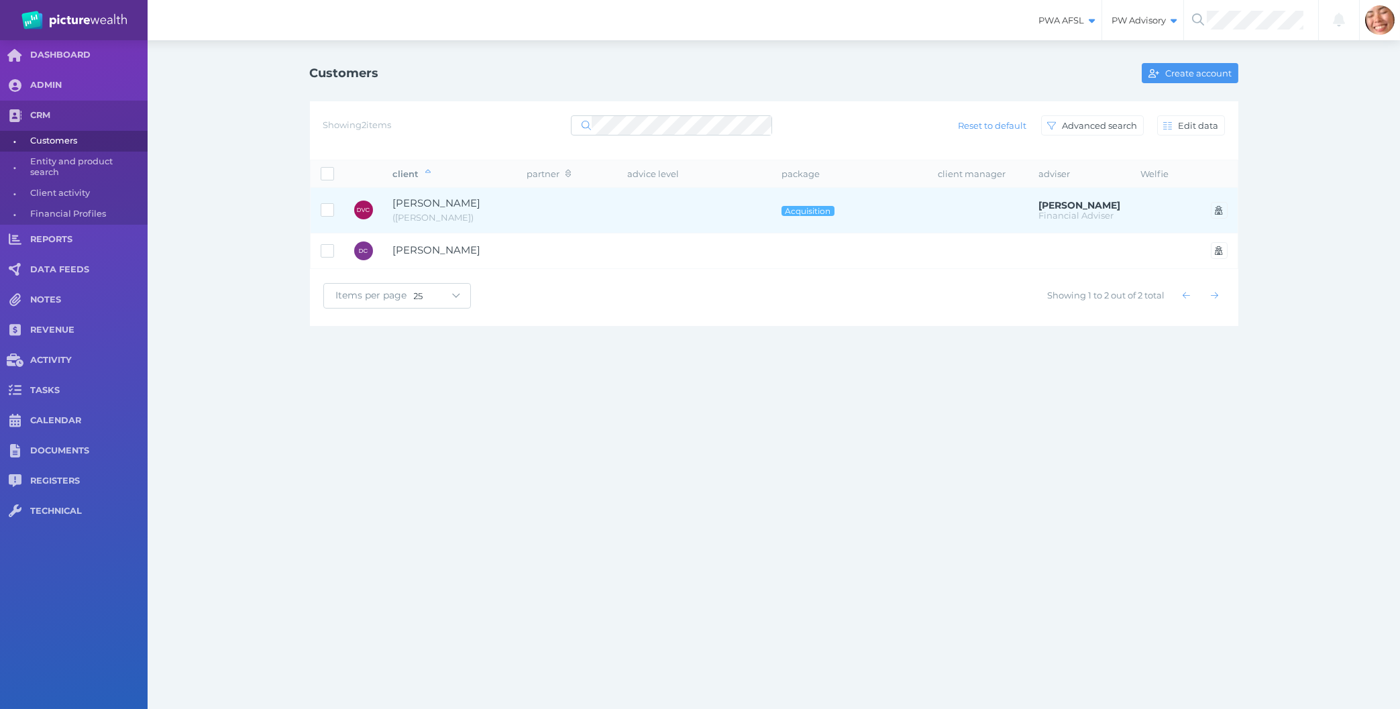
click at [482, 219] on span "( David )" at bounding box center [450, 217] width 114 height 13
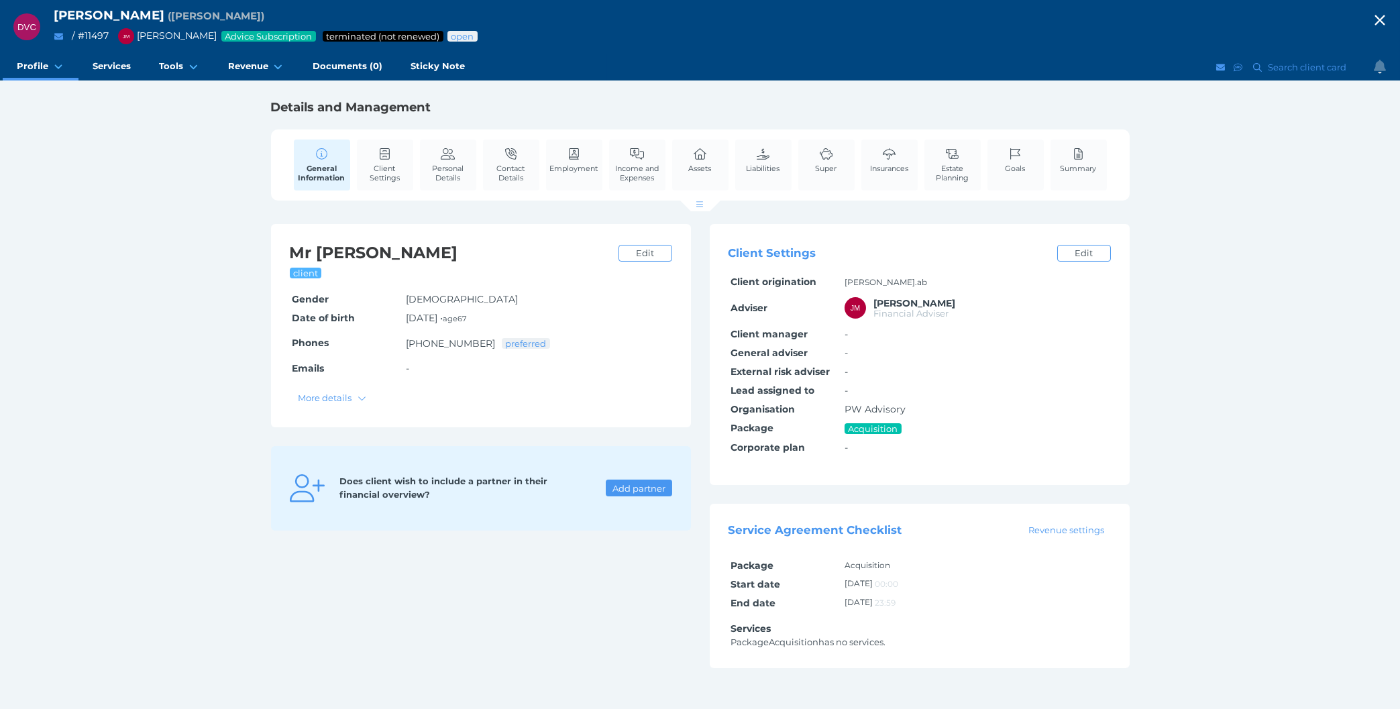
click at [1254, 413] on div "DVC [PERSON_NAME] ( [PERSON_NAME] ) / # 11497 [PERSON_NAME] Advice Subscription…" at bounding box center [700, 354] width 1400 height 709
click at [1381, 21] on icon "button" at bounding box center [1380, 20] width 10 height 10
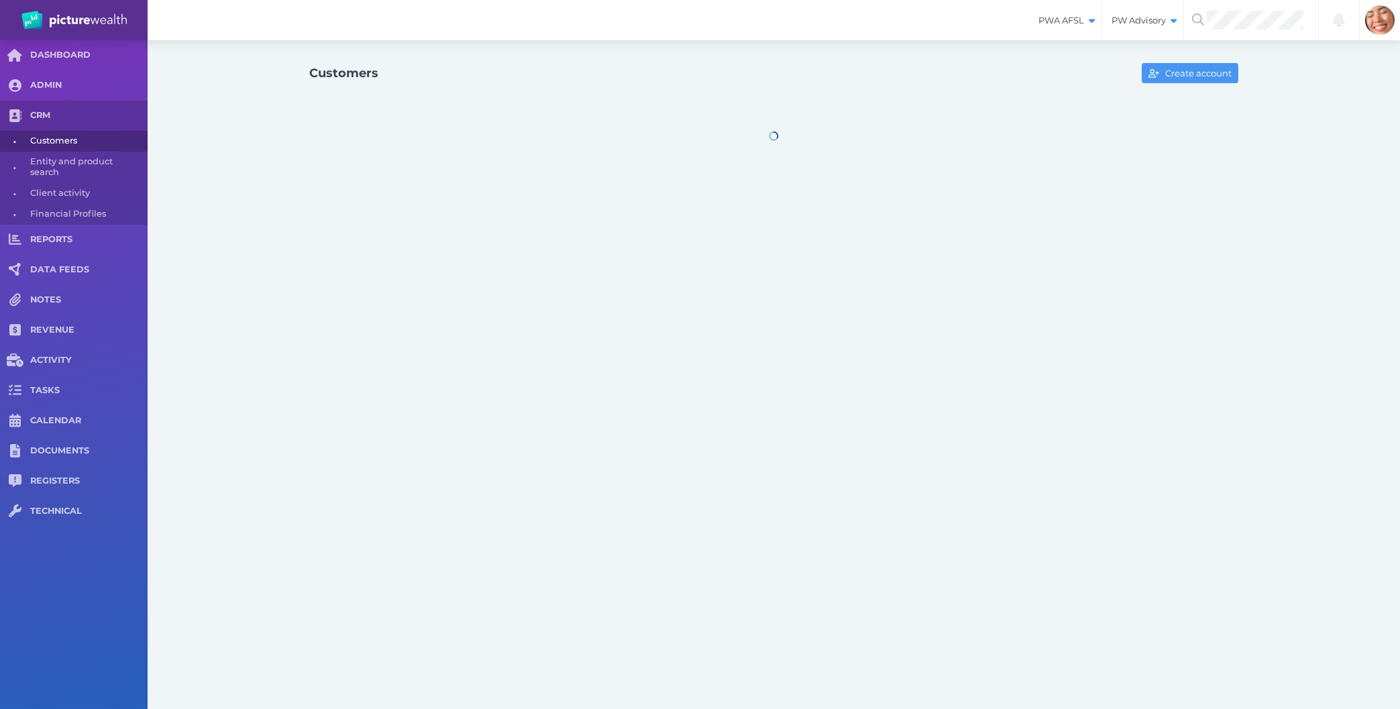
select select "25"
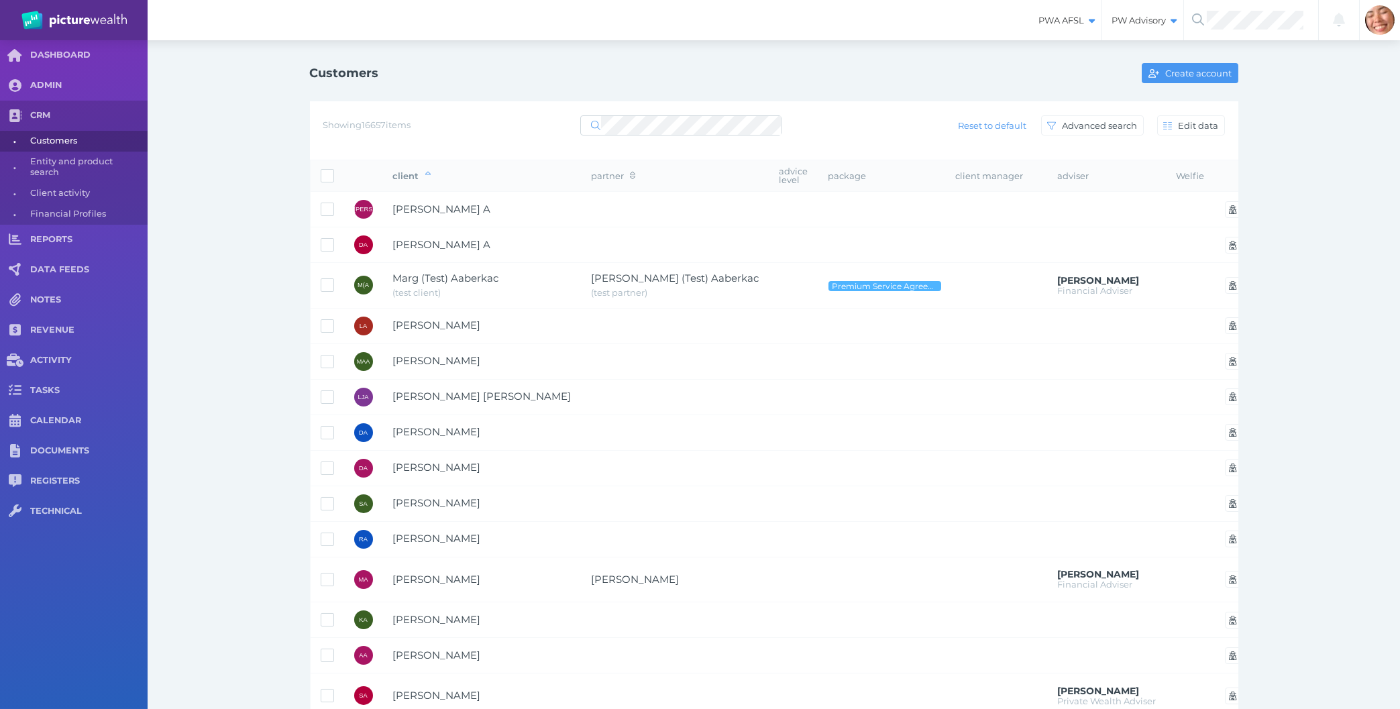
click at [281, 547] on div "Customers Create account Showing 16657 items Reset to default Advanced search E…" at bounding box center [774, 643] width 1252 height 1206
drag, startPoint x: 800, startPoint y: 423, endPoint x: 260, endPoint y: 72, distance: 644.9
click at [260, 72] on div "Customers Create account Showing 16657 items Reset to default Advanced search E…" at bounding box center [774, 643] width 1252 height 1206
drag, startPoint x: 315, startPoint y: 170, endPoint x: 1318, endPoint y: 677, distance: 1123.8
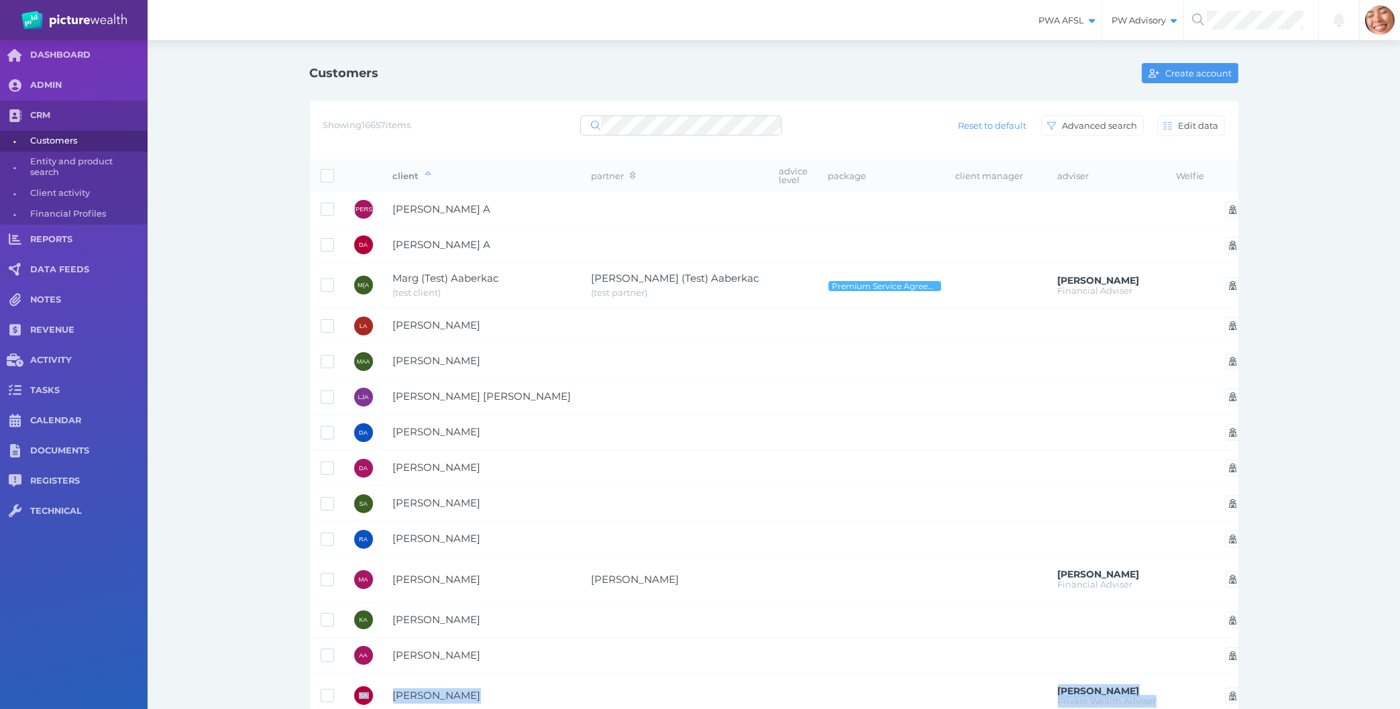
click at [1318, 677] on div "Customers Create account Showing 16657 items Reset to default Advanced search E…" at bounding box center [774, 643] width 1252 height 1206
click at [237, 394] on div "Customers Create account Showing 16657 items Reset to default Advanced search E…" at bounding box center [774, 643] width 1252 height 1206
drag, startPoint x: 268, startPoint y: 64, endPoint x: 1387, endPoint y: 630, distance: 1253.4
click at [1387, 630] on div "Customers Create account Showing 16657 items Reset to default Advanced search E…" at bounding box center [774, 643] width 1252 height 1206
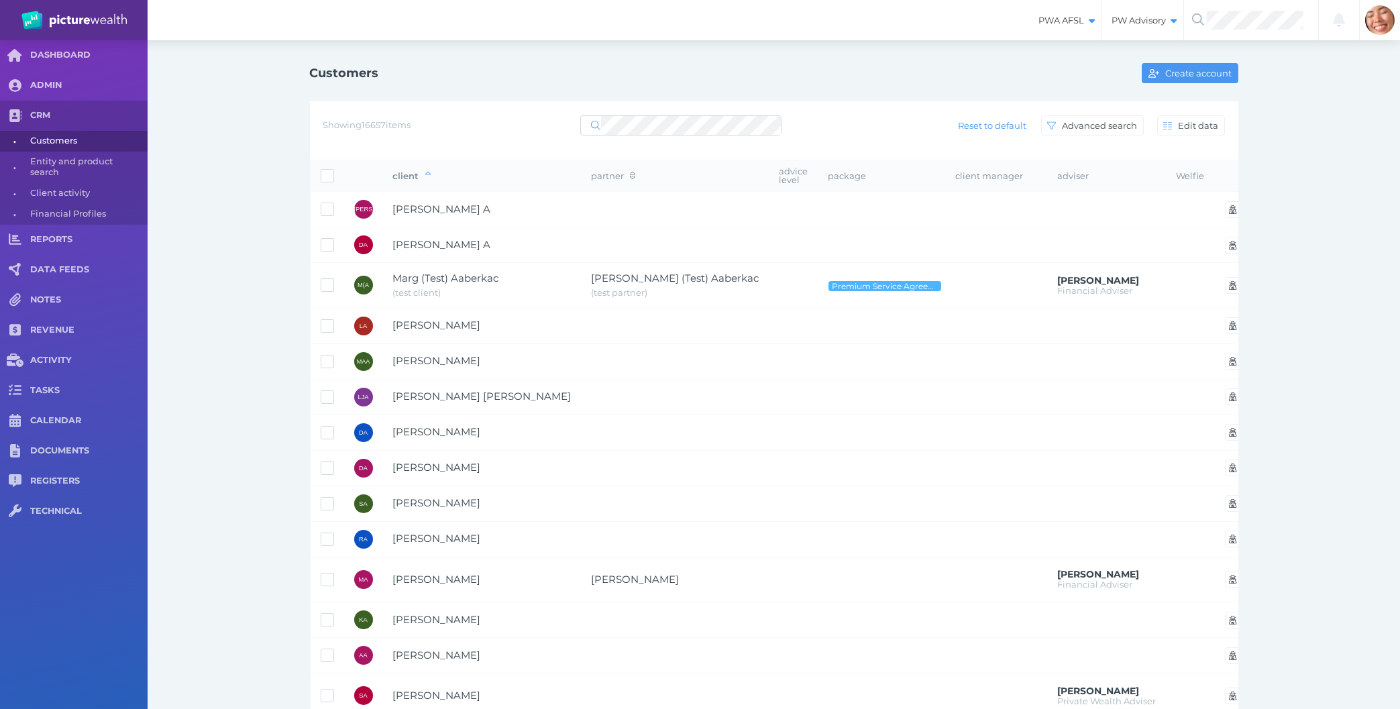
click at [1381, 630] on div "Customers Create account Showing 16657 items Reset to default Advanced search E…" at bounding box center [774, 643] width 1252 height 1206
